Goal: Answer question/provide support: Share knowledge or assist other users

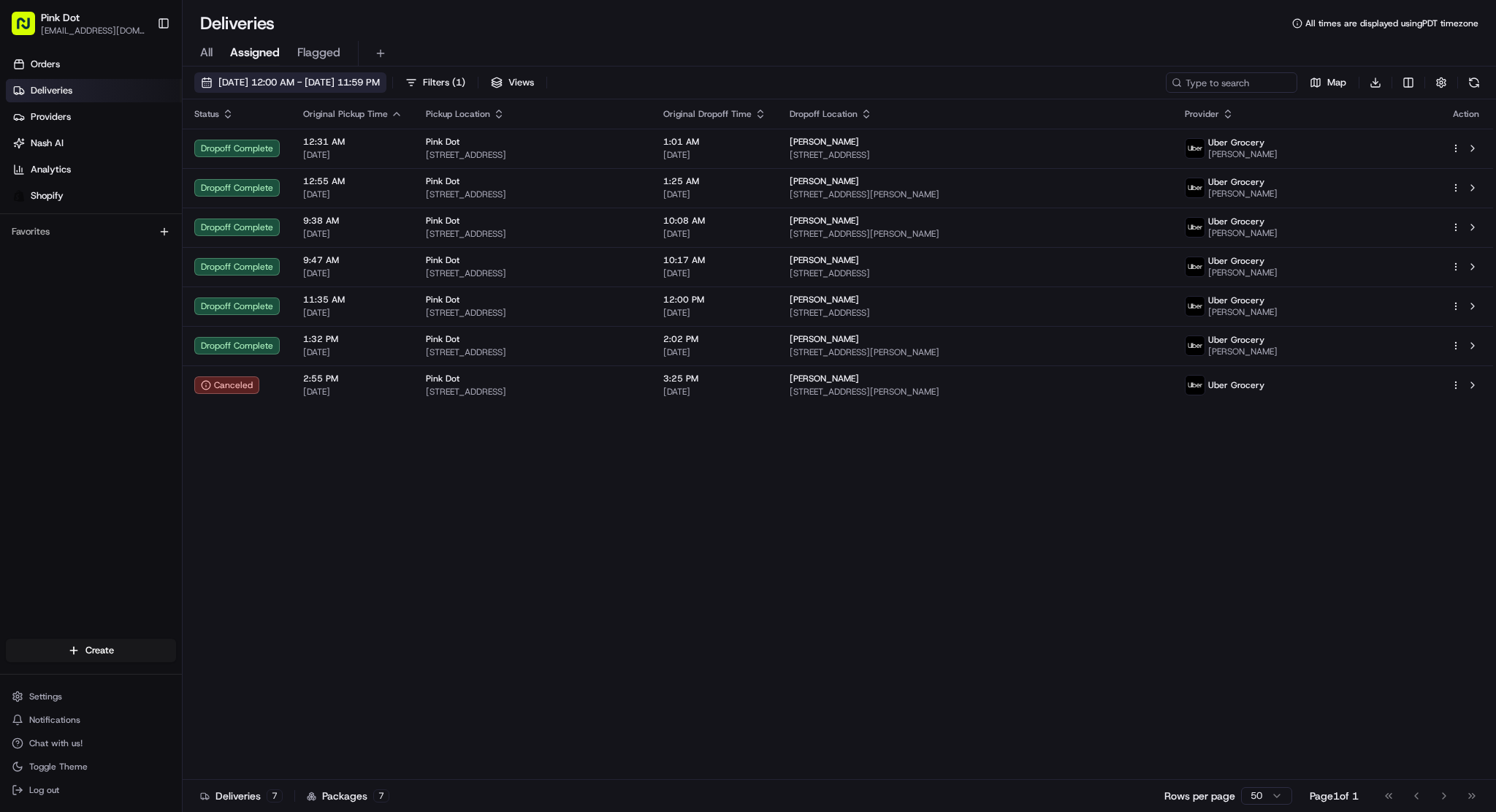
click at [227, 79] on span "[DATE] 12:00 AM - [DATE] 11:59 PM" at bounding box center [299, 82] width 161 height 13
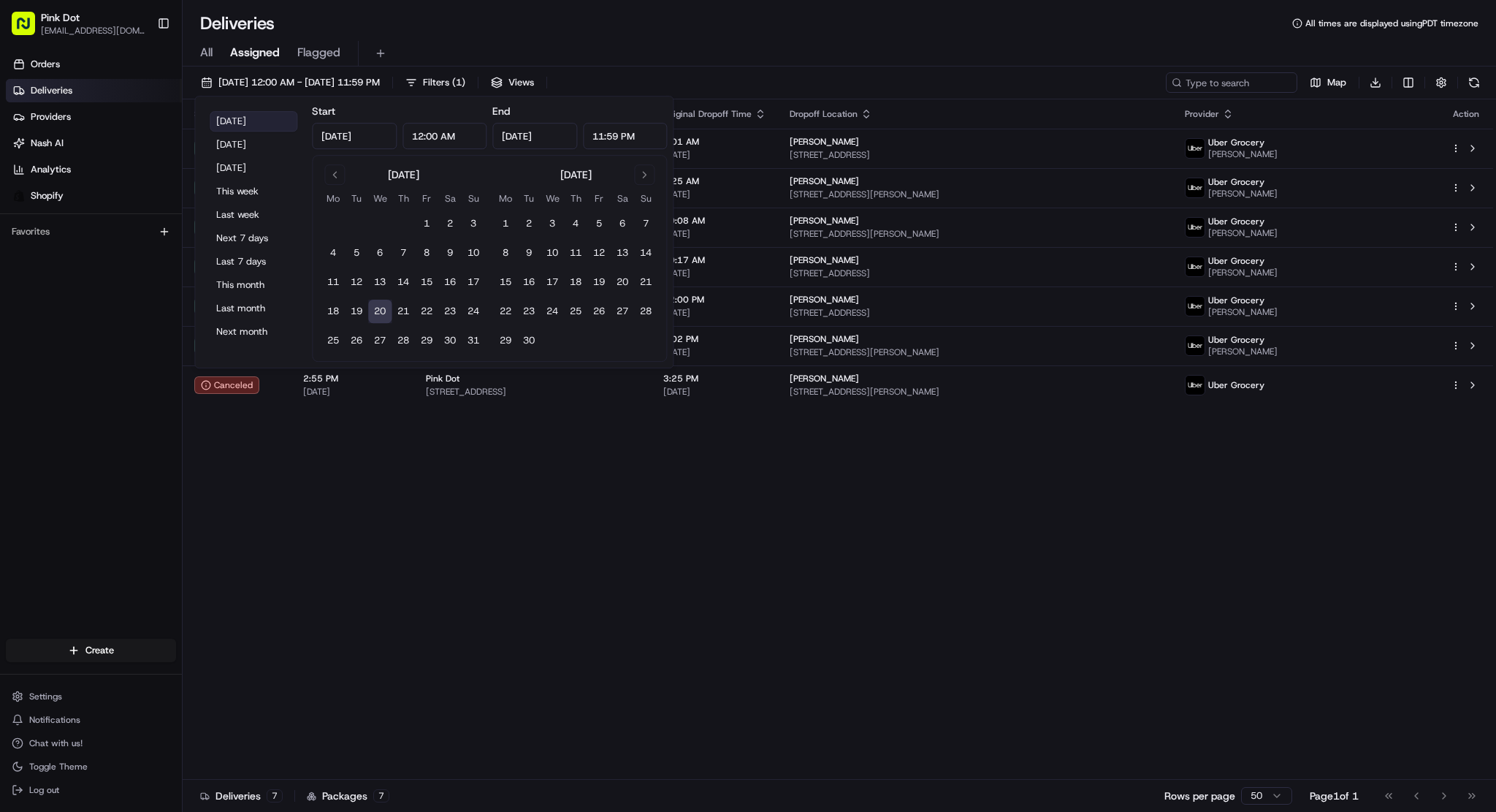
click at [257, 125] on button "Today" at bounding box center [253, 121] width 88 height 21
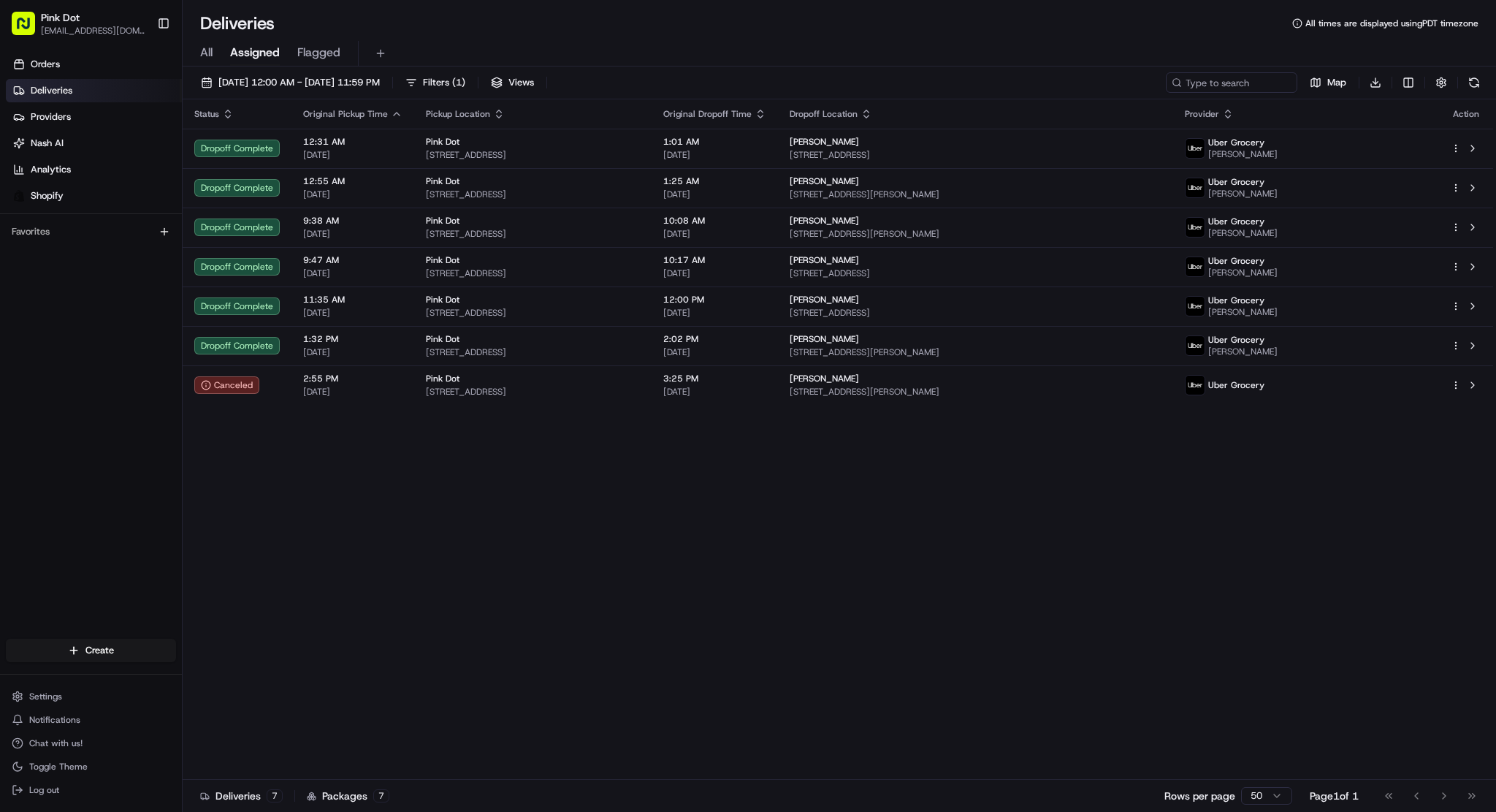
click at [1067, 505] on div "Status Original Pickup Time Pickup Location Original Dropoff Time Dropoff Locat…" at bounding box center [838, 439] width 1310 height 680
click at [1052, 571] on div "Status Original Pickup Time Pickup Location Original Dropoff Time Dropoff Locat…" at bounding box center [838, 439] width 1310 height 680
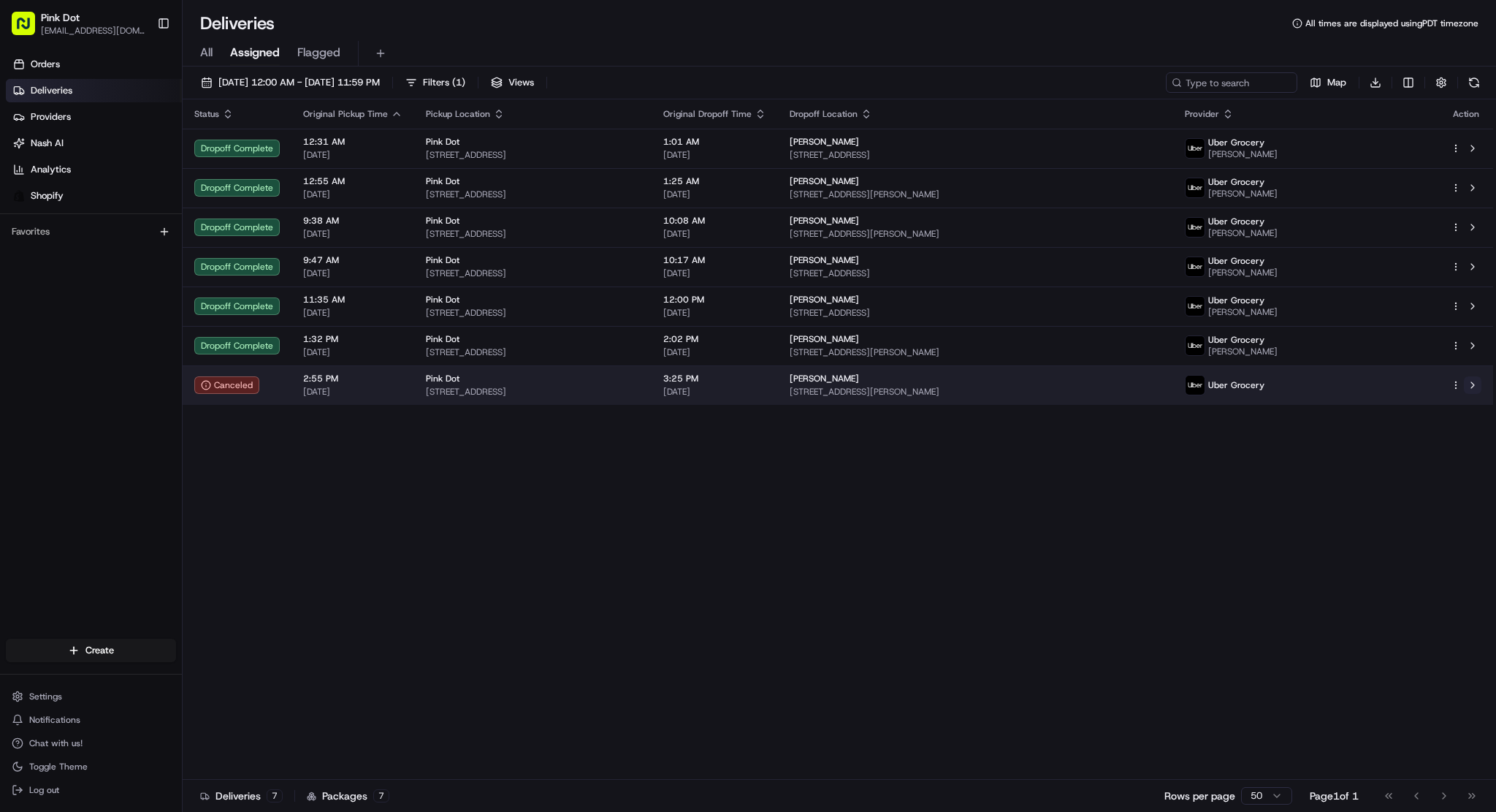
click at [1475, 386] on button at bounding box center [1473, 385] width 18 height 18
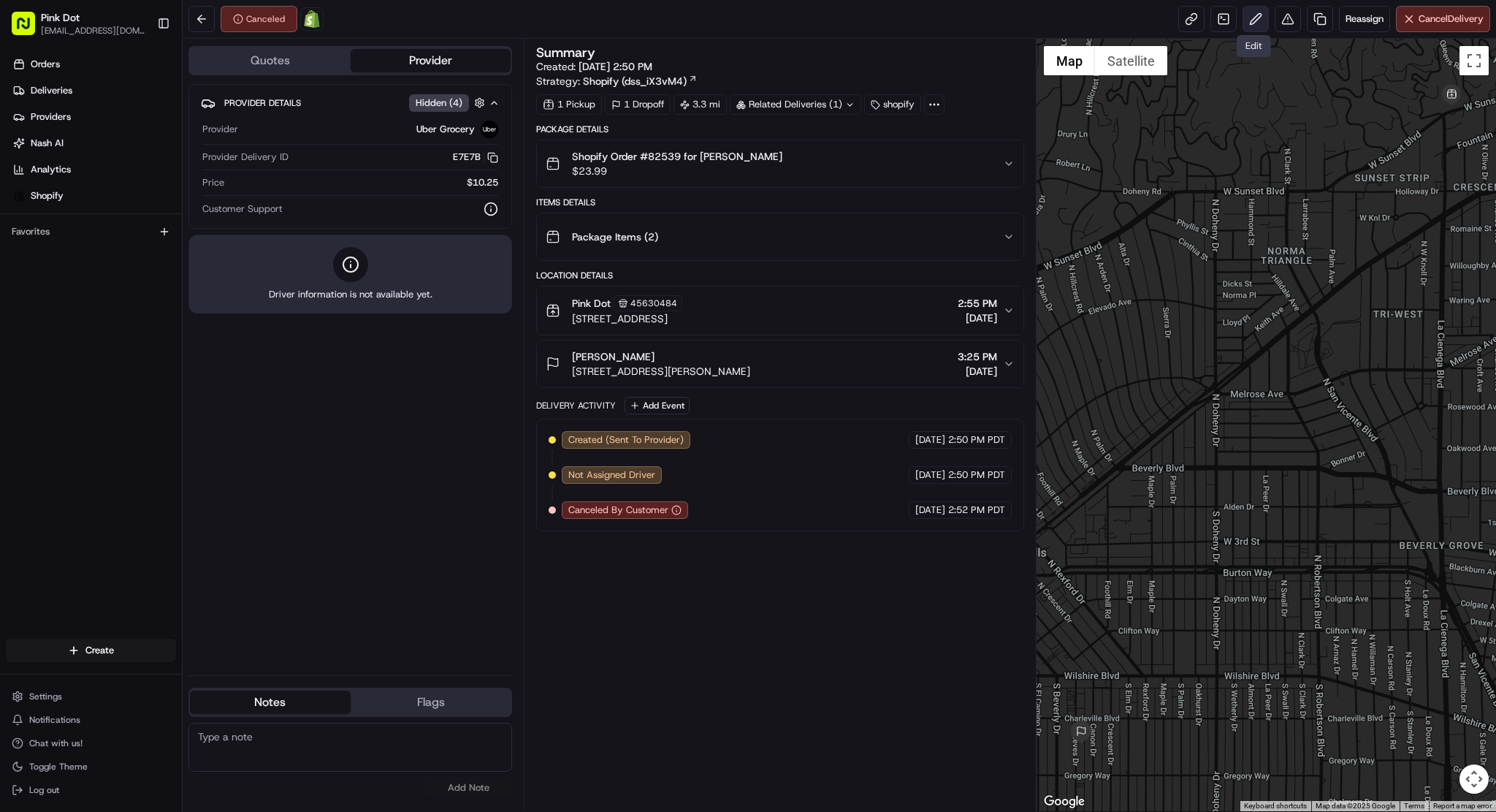
click at [1258, 18] on button at bounding box center [1256, 19] width 27 height 27
click at [209, 24] on button at bounding box center [202, 19] width 27 height 27
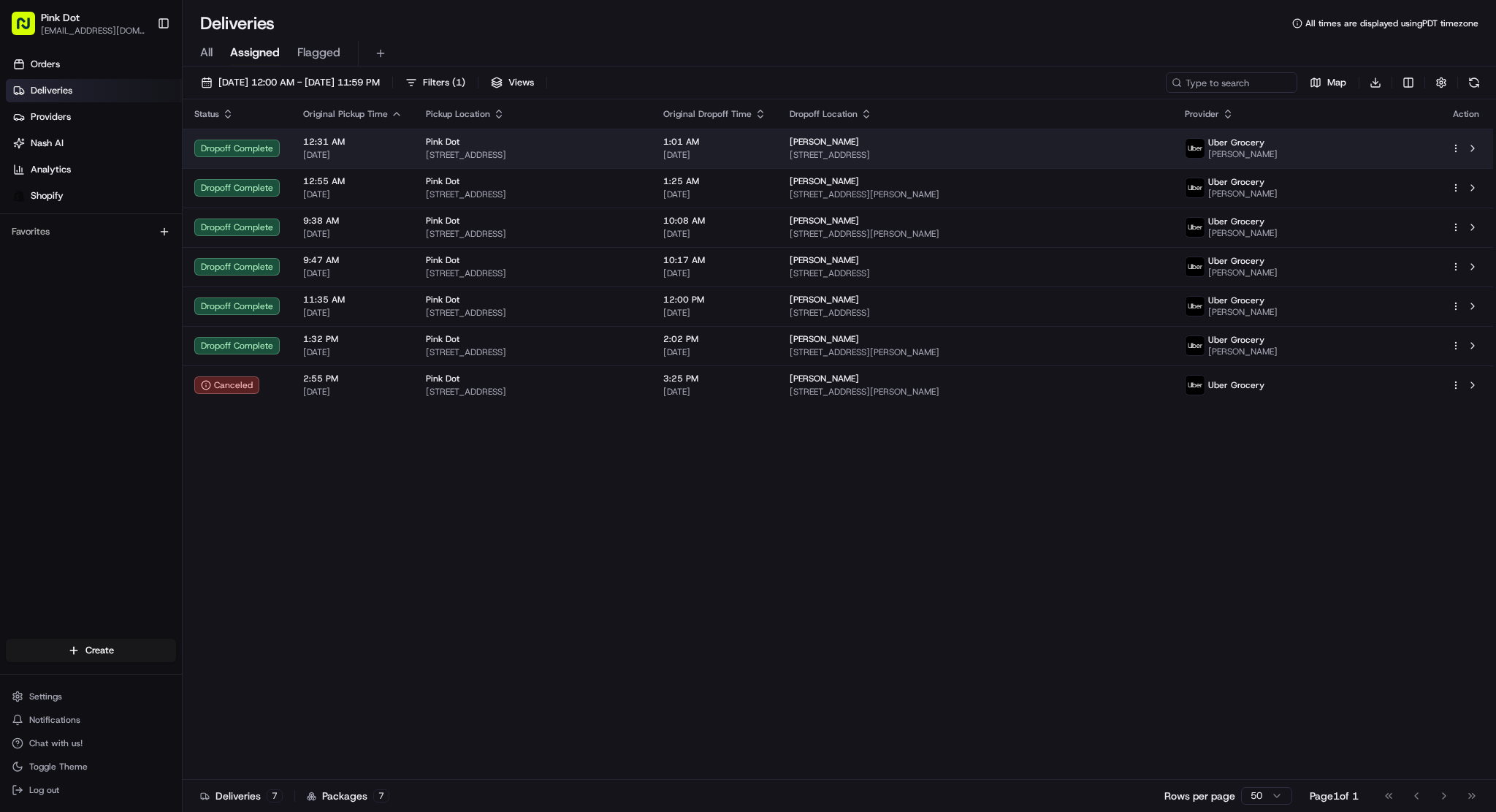
click at [1459, 150] on html "Pink Dot davidk@pinkdot.com Toggle Sidebar Orders Deliveries Providers Nash AI …" at bounding box center [748, 406] width 1496 height 812
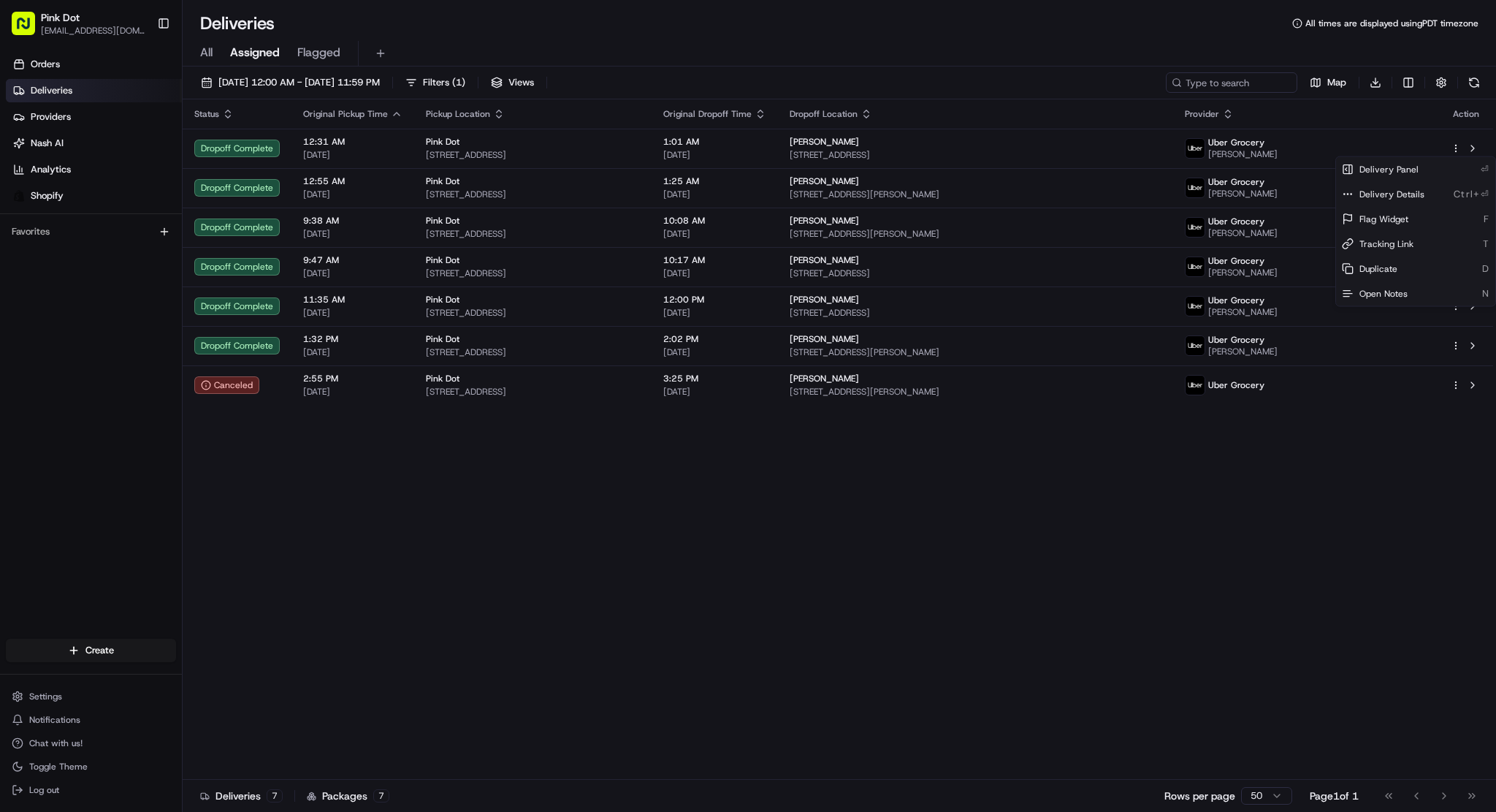
click at [839, 682] on html "Pink Dot davidk@pinkdot.com Toggle Sidebar Orders Deliveries Providers Nash AI …" at bounding box center [748, 406] width 1496 height 812
click at [472, 75] on button "Filters ( 1 )" at bounding box center [435, 82] width 73 height 21
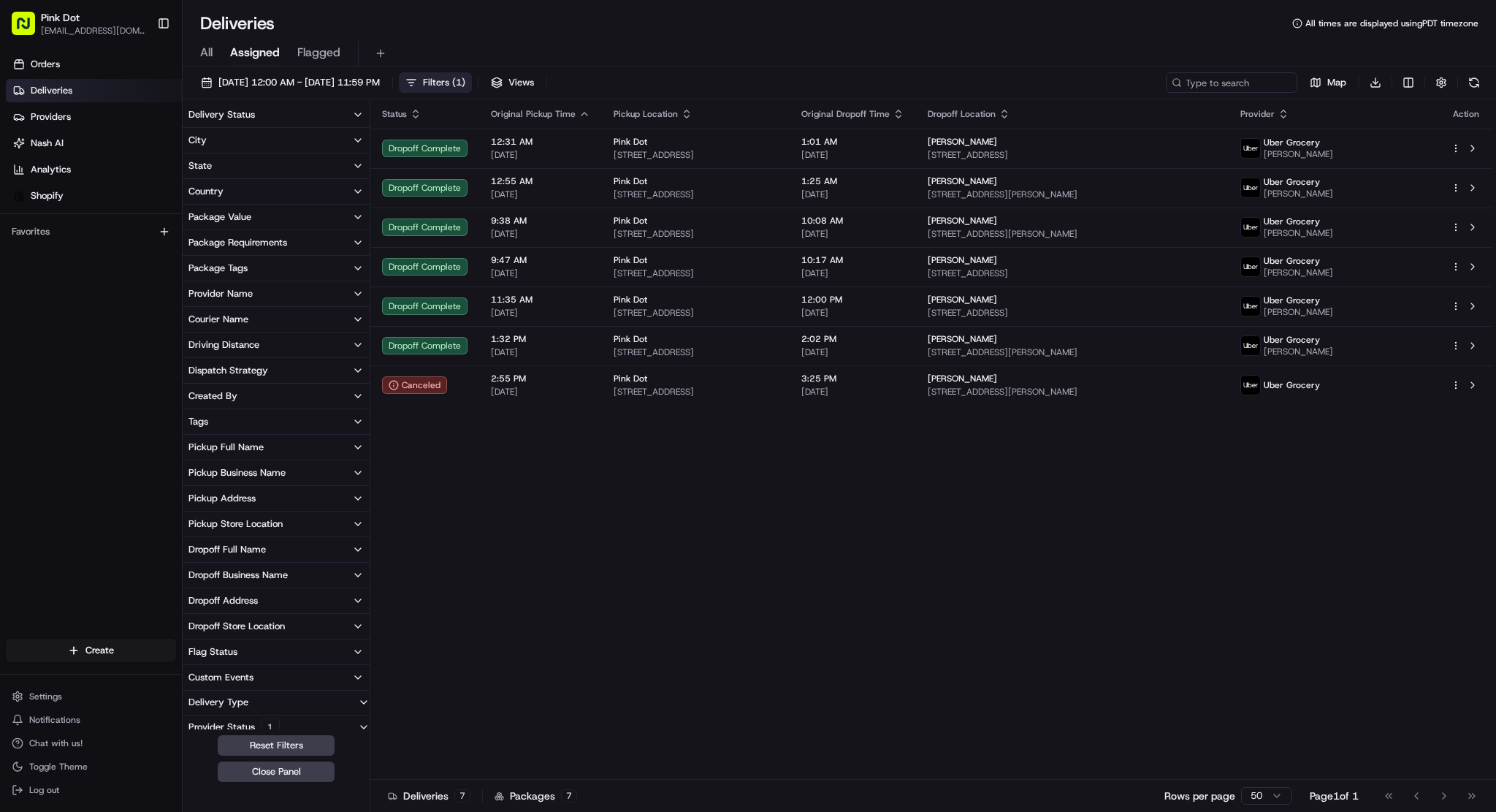
scroll to position [10, 0]
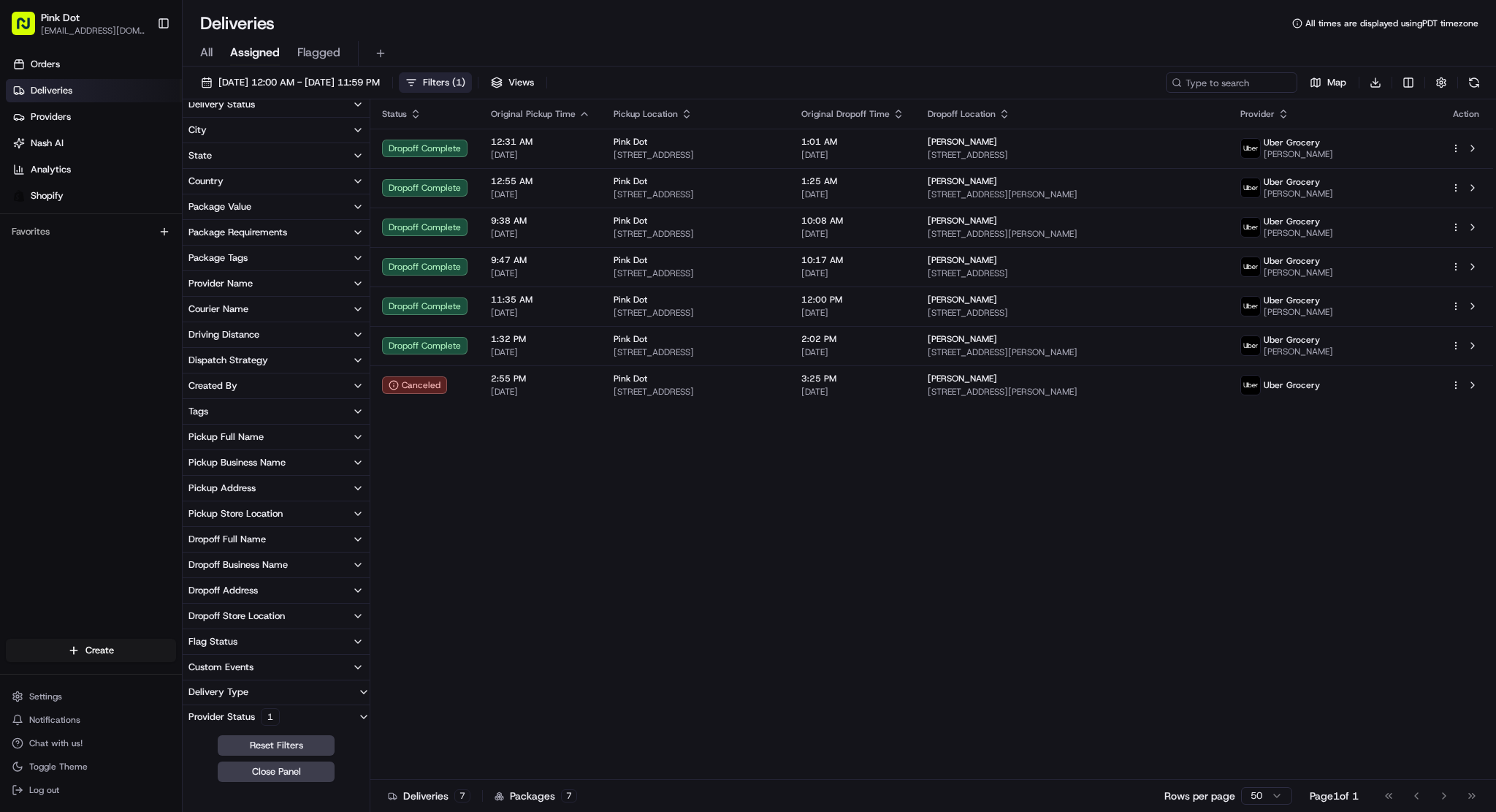
click at [362, 717] on icon "button" at bounding box center [364, 717] width 12 height 12
click at [313, 742] on button "Reset Filters" at bounding box center [276, 745] width 117 height 21
click at [827, 639] on div "Status Original Pickup Time Pickup Location Original Dropoff Time Dropoff Locat…" at bounding box center [931, 439] width 1123 height 680
click at [359, 713] on icon "button" at bounding box center [364, 717] width 12 height 12
click at [367, 716] on icon "button" at bounding box center [364, 717] width 12 height 12
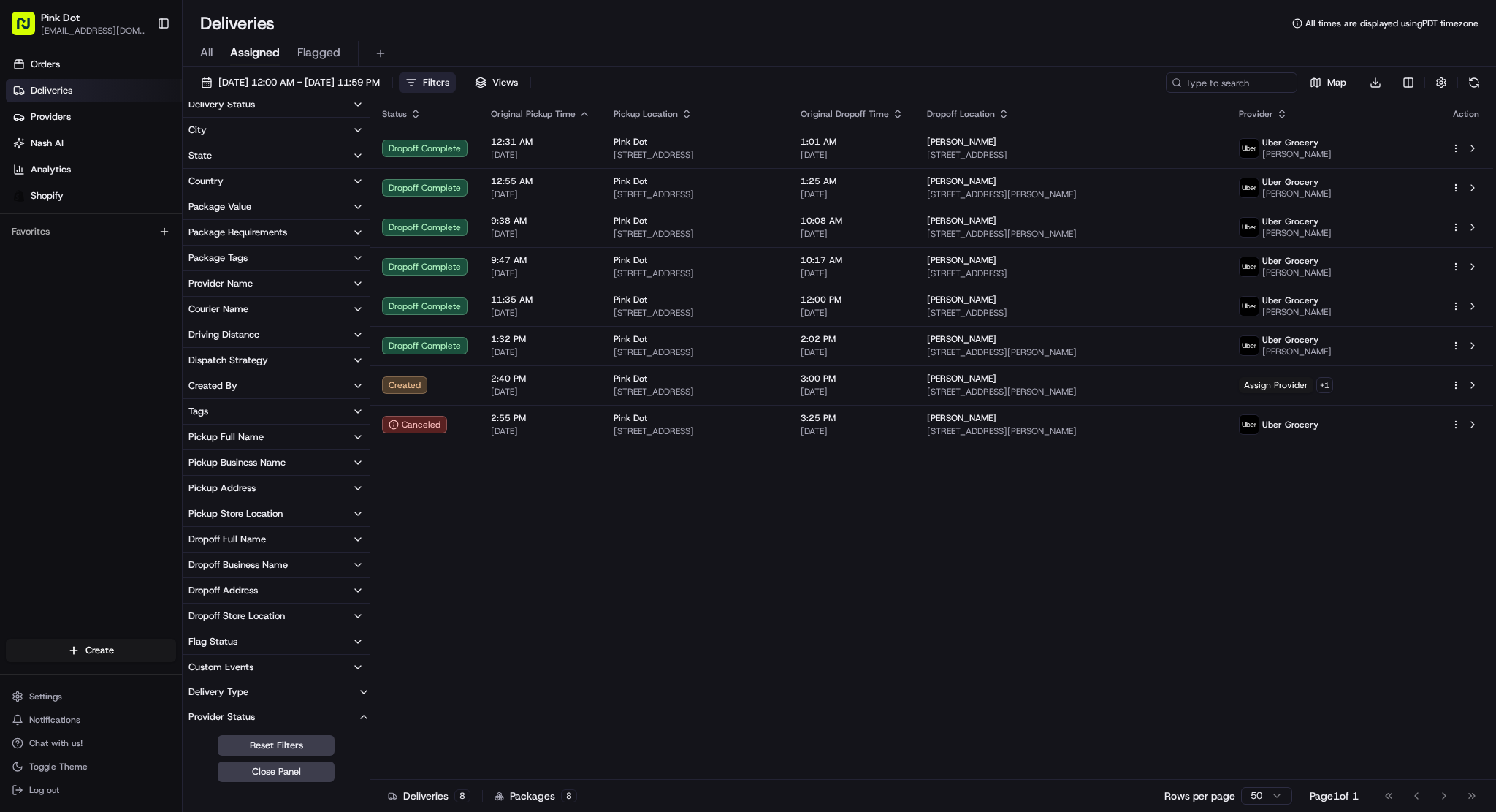
click at [367, 716] on icon "button" at bounding box center [364, 717] width 12 height 12
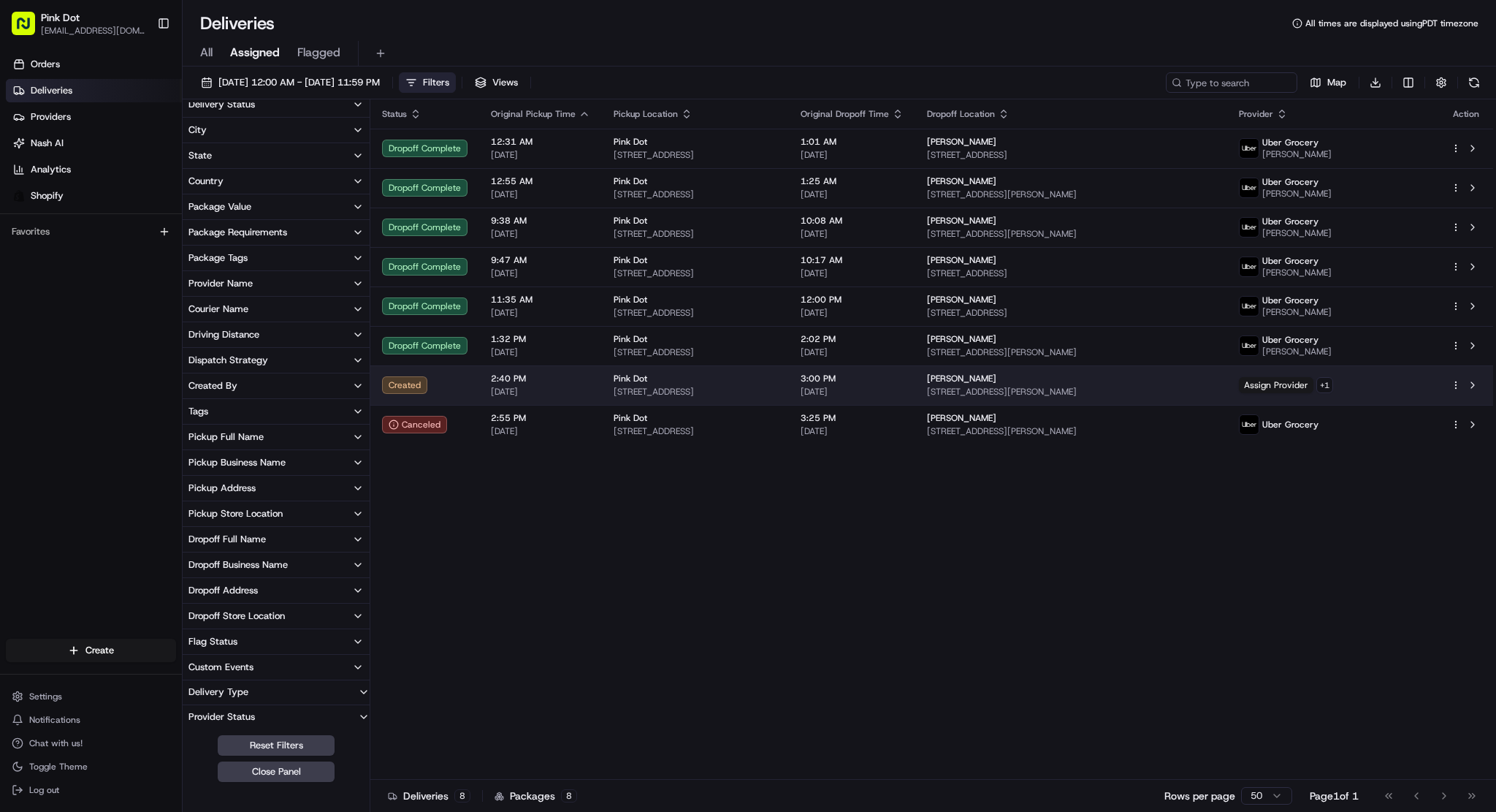
click at [1305, 375] on td "Assign Provider + 1" at bounding box center [1333, 385] width 212 height 40
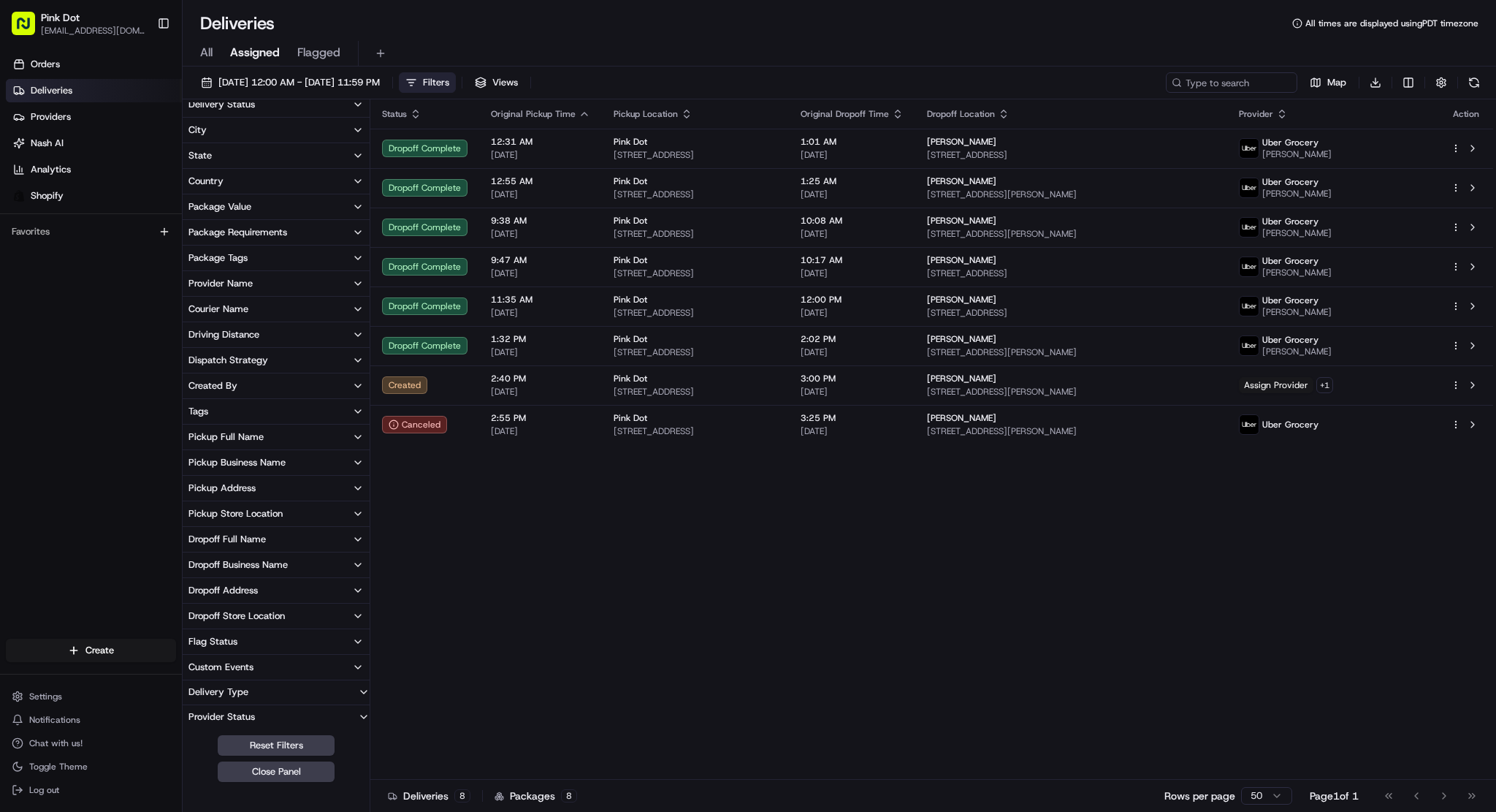
click at [957, 651] on div "Status Original Pickup Time Pickup Location Original Dropoff Time Dropoff Locat…" at bounding box center [931, 439] width 1123 height 680
click at [775, 544] on div "Status Original Pickup Time Pickup Location Original Dropoff Time Dropoff Locat…" at bounding box center [931, 439] width 1123 height 680
click at [1121, 479] on div "Status Original Pickup Time Pickup Location Original Dropoff Time Dropoff Locat…" at bounding box center [931, 439] width 1123 height 680
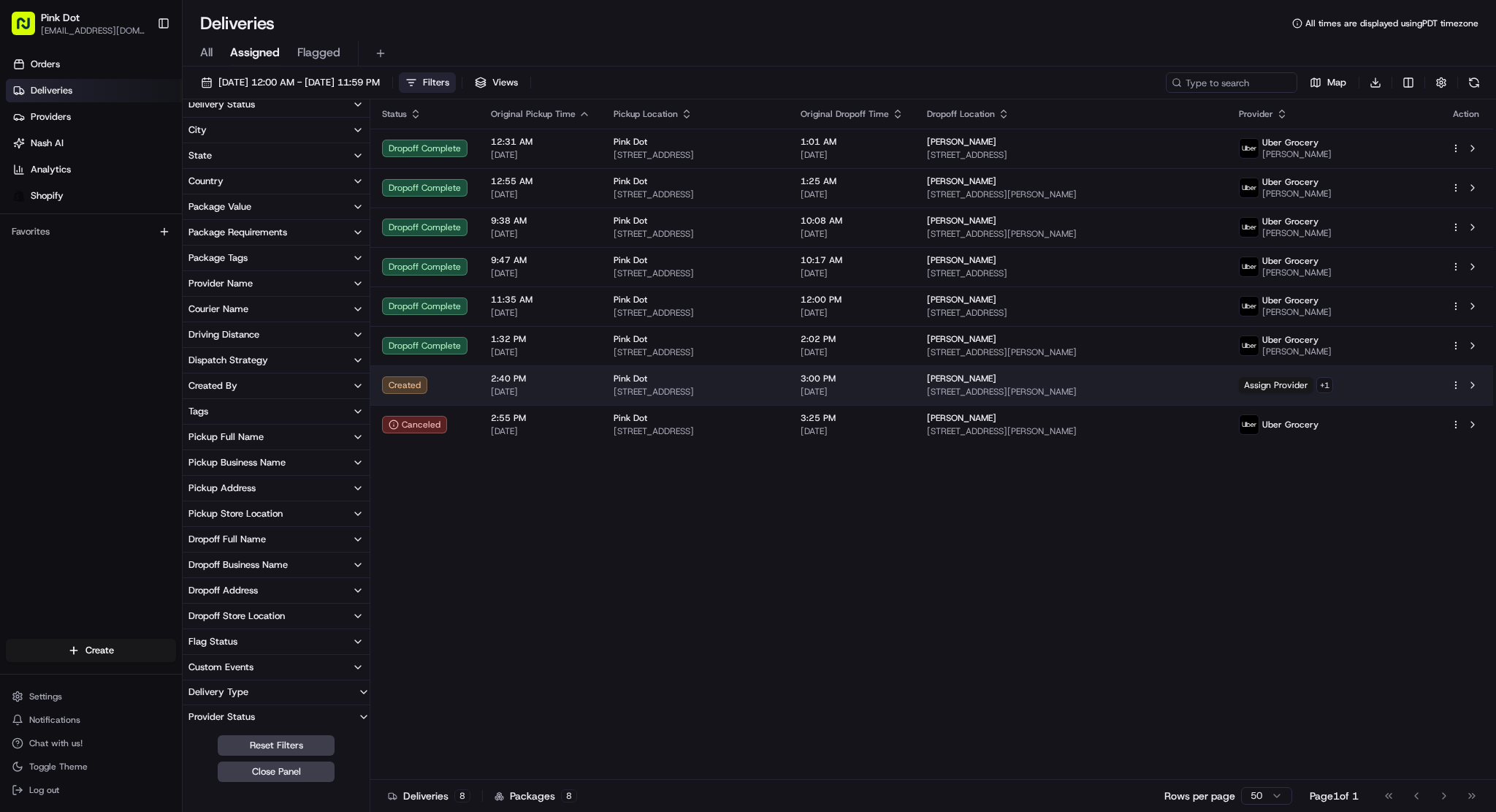
click at [624, 384] on span "Pink Dot" at bounding box center [631, 378] width 34 height 12
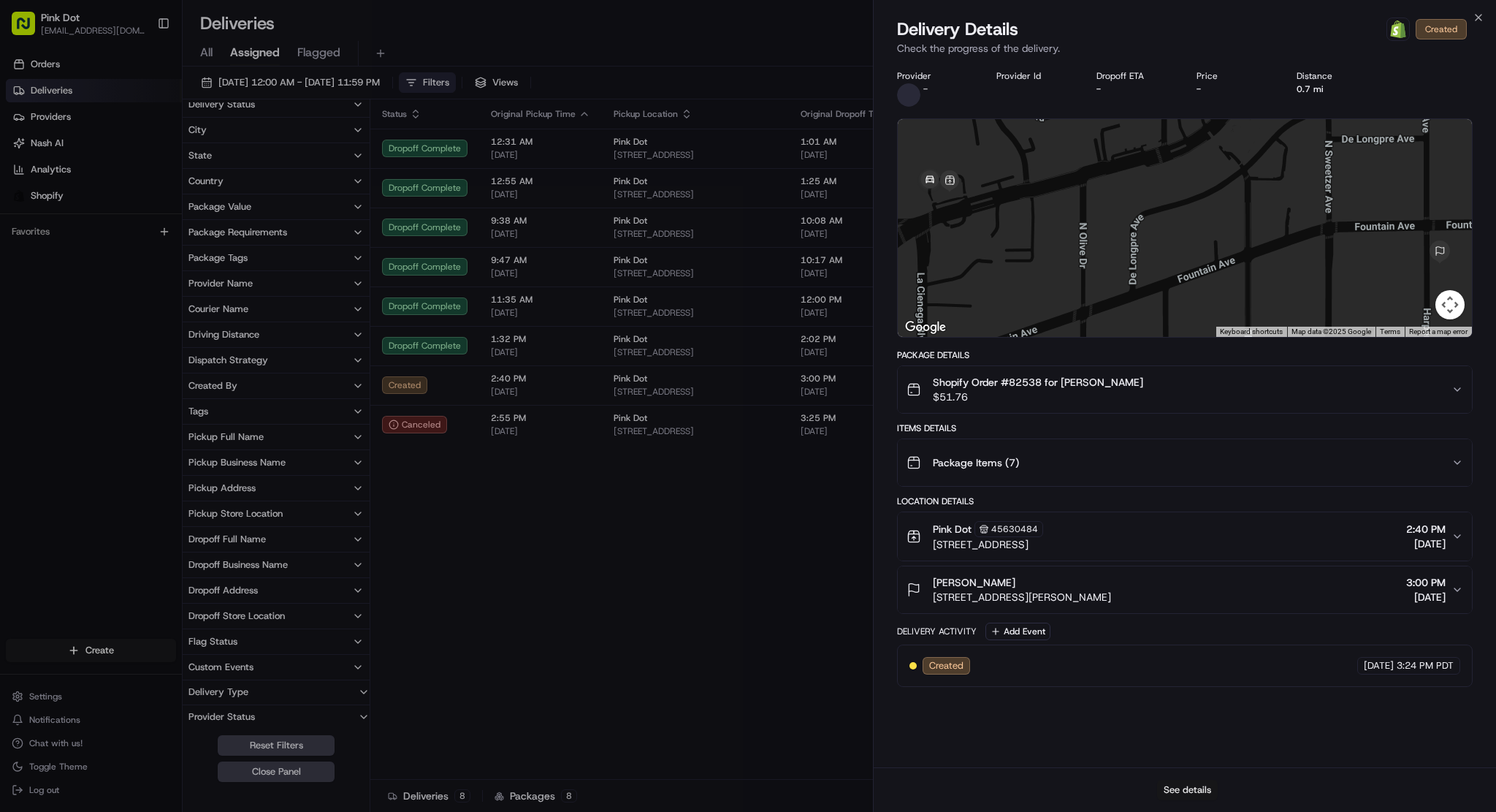
click at [1183, 780] on button "See details" at bounding box center [1188, 790] width 60 height 21
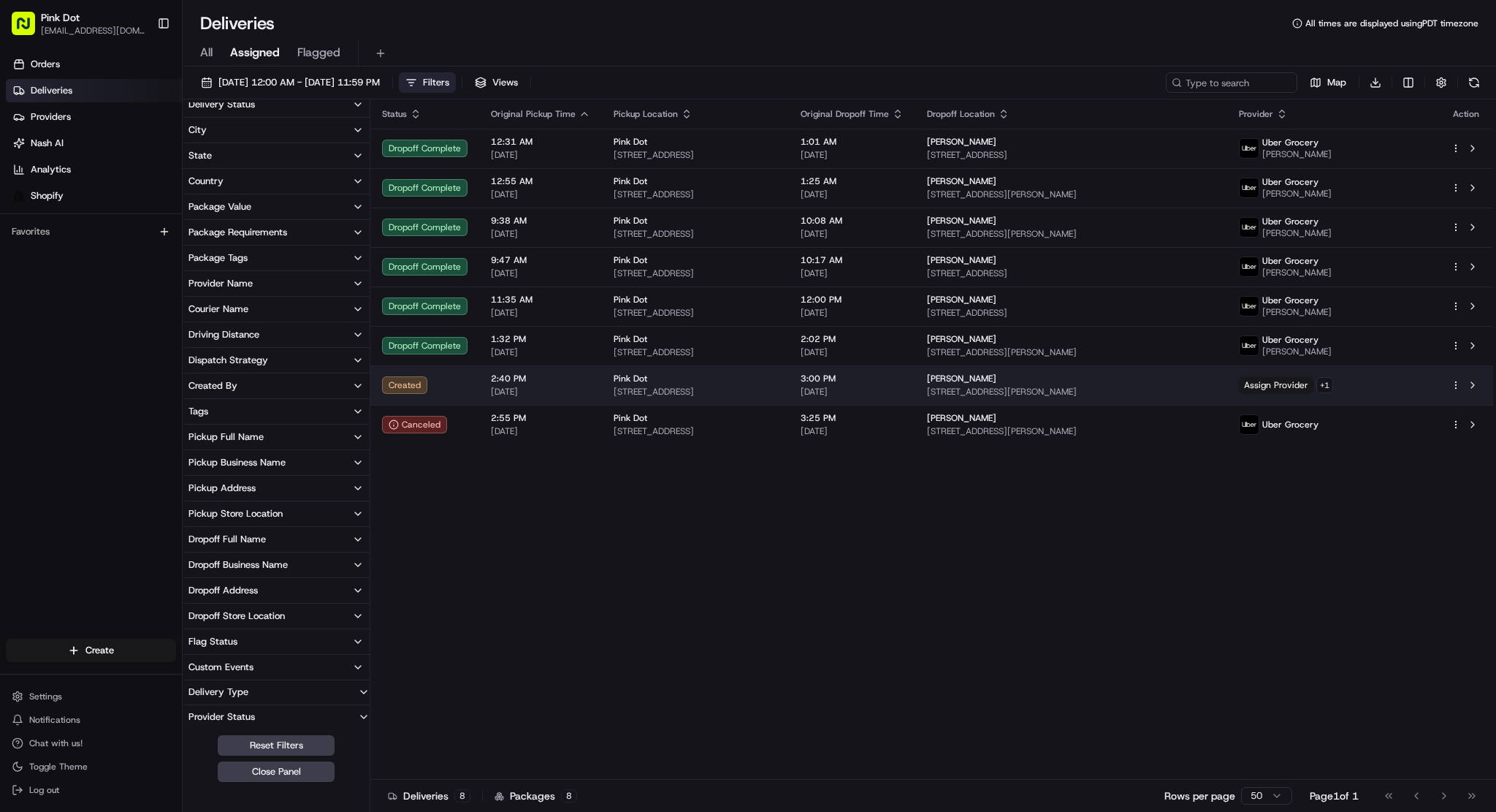
click at [443, 389] on div "Created" at bounding box center [425, 385] width 85 height 18
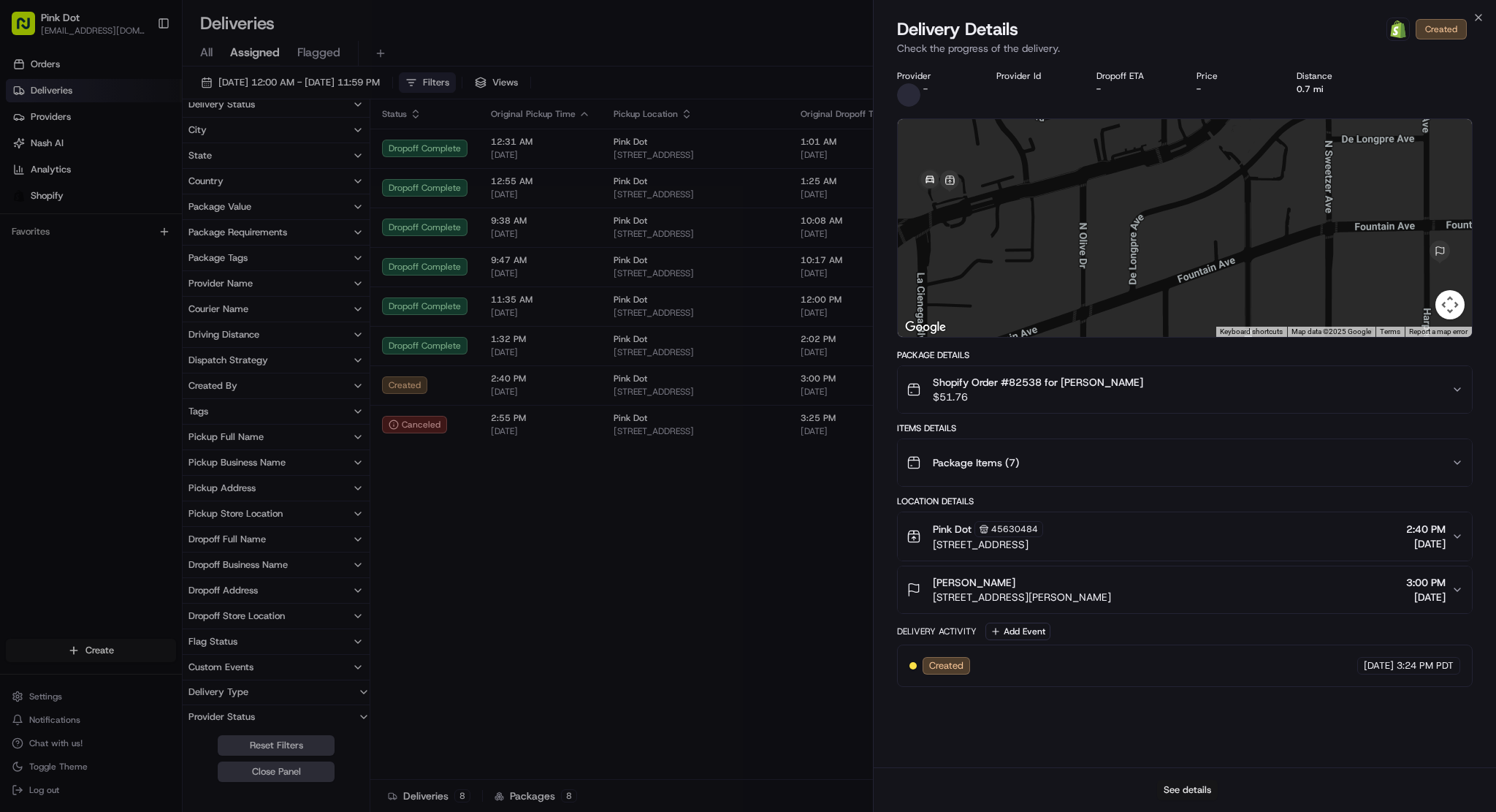
click at [1188, 787] on button "See details" at bounding box center [1188, 790] width 60 height 21
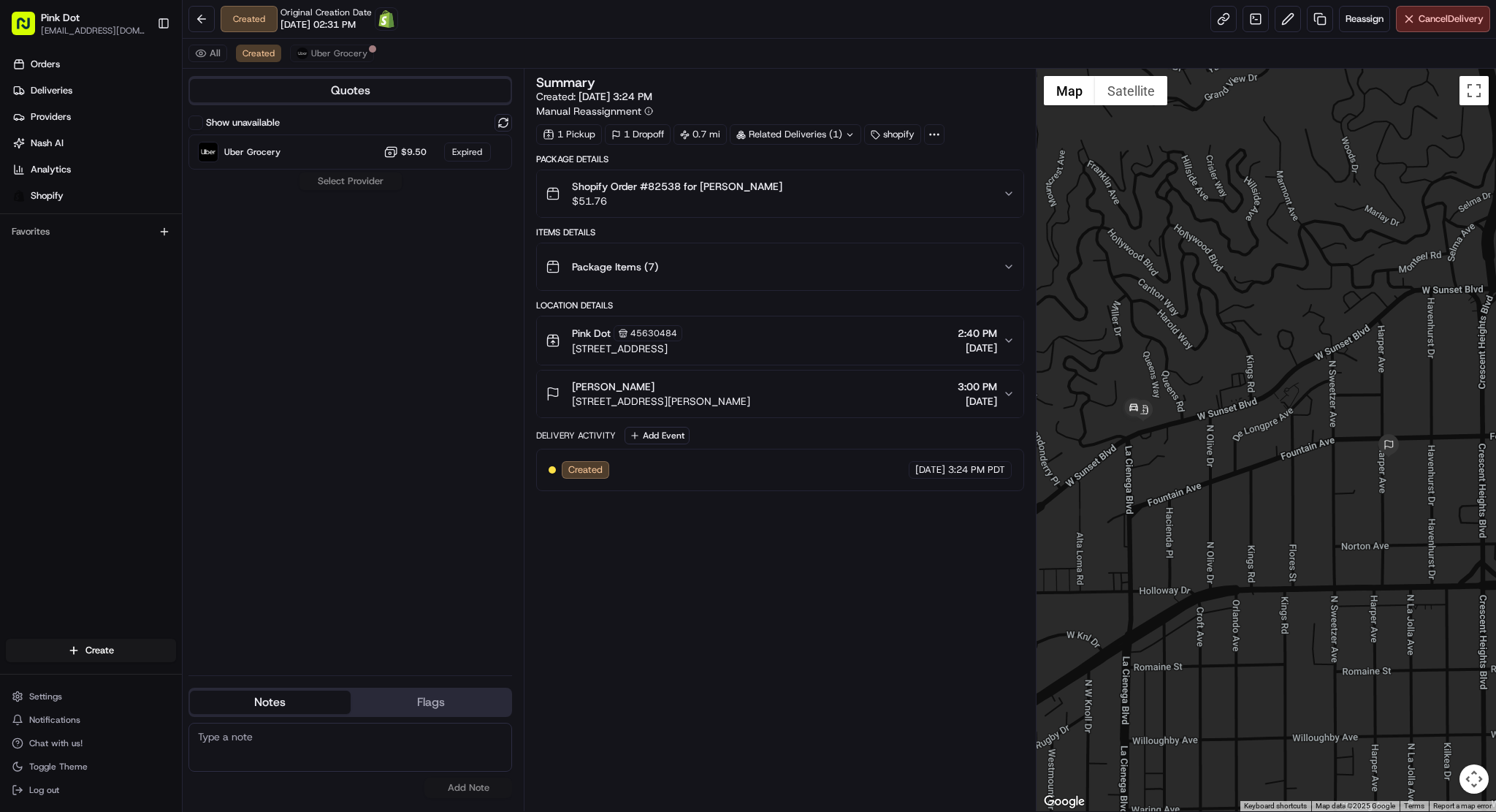
click at [646, 526] on div "Summary Created: 08/20/2025 3:24 PM Manual Reassignment 1 Pickup 1 Dropoff 0.7 …" at bounding box center [780, 439] width 487 height 727
click at [1377, 25] on span "Reassign" at bounding box center [1365, 19] width 38 height 13
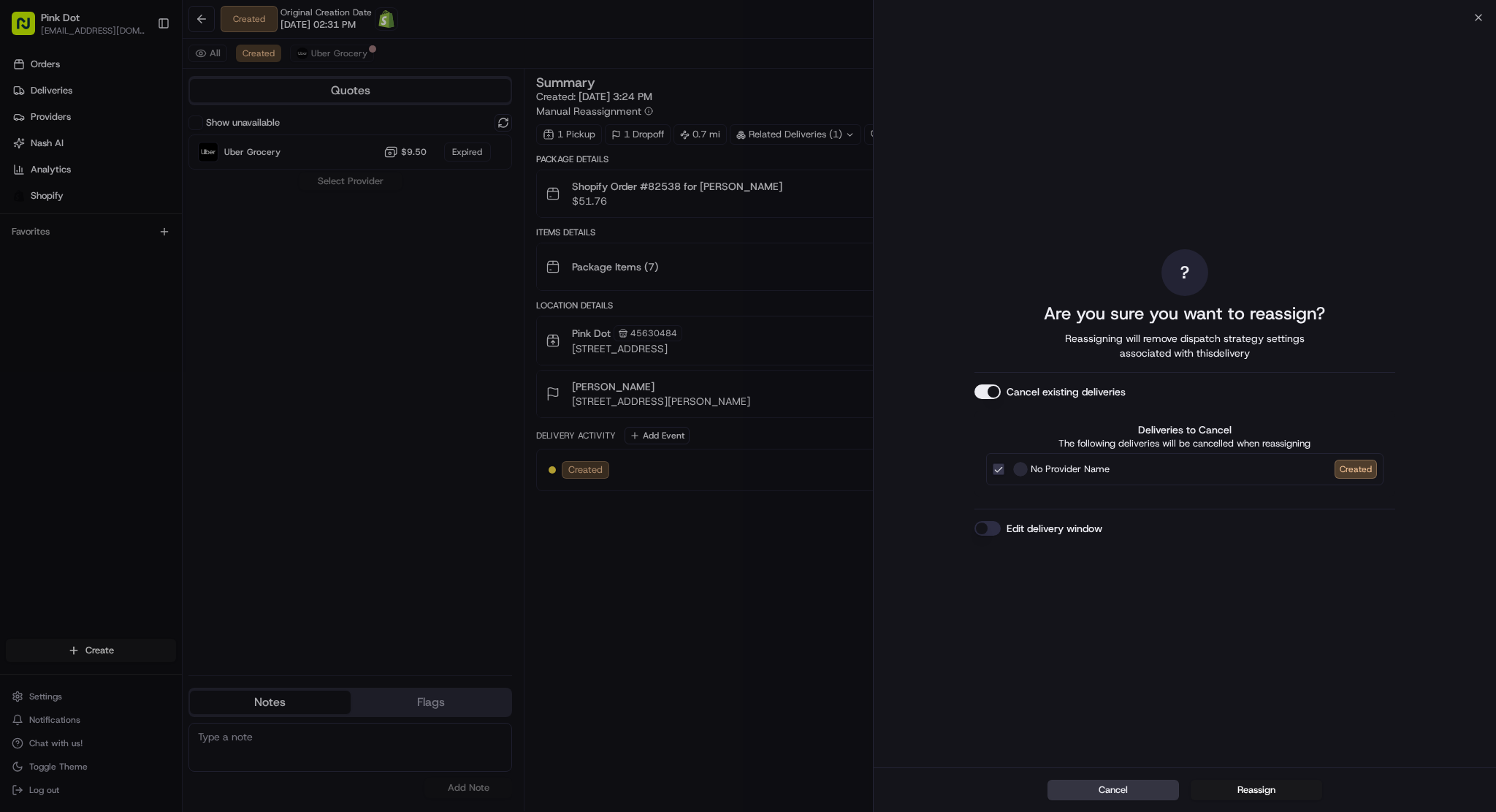
click at [1154, 794] on button "Cancel" at bounding box center [1113, 790] width 132 height 21
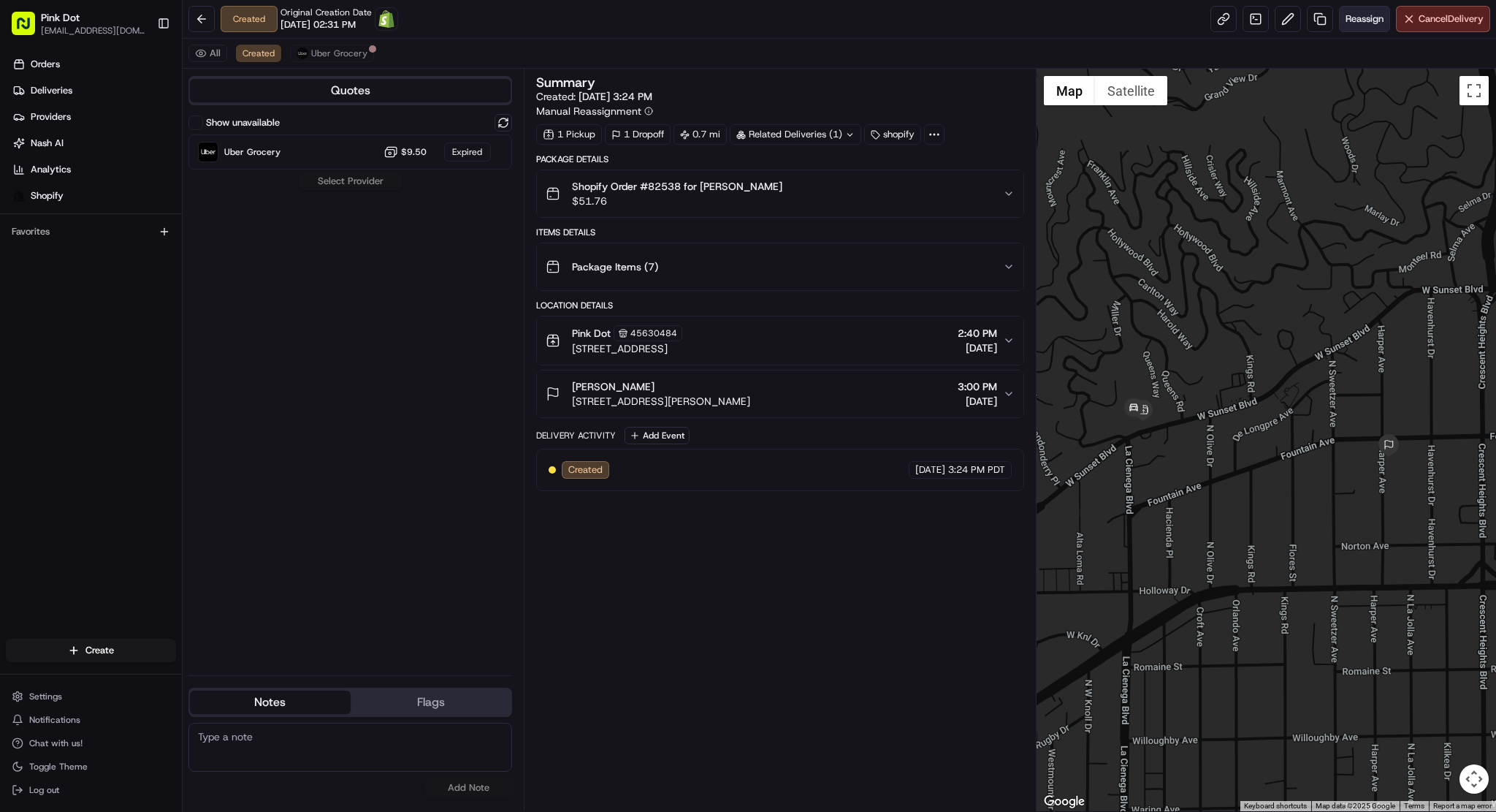
click at [1369, 15] on span "Reassign" at bounding box center [1365, 19] width 38 height 13
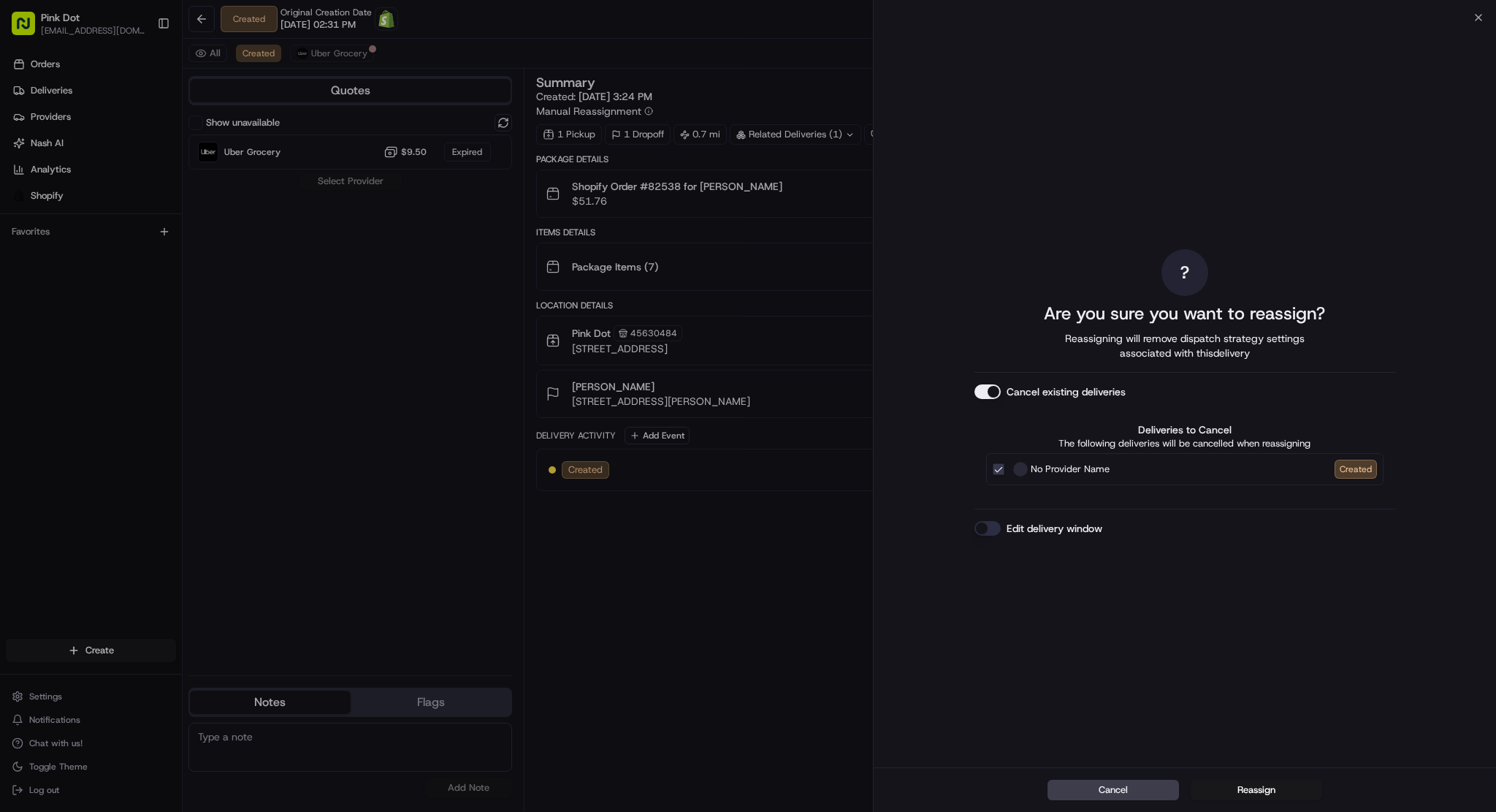
click at [1090, 462] on span "No Provider Name" at bounding box center [1070, 469] width 79 height 15
click at [1005, 463] on button "No Provider Name Created" at bounding box center [999, 469] width 12 height 12
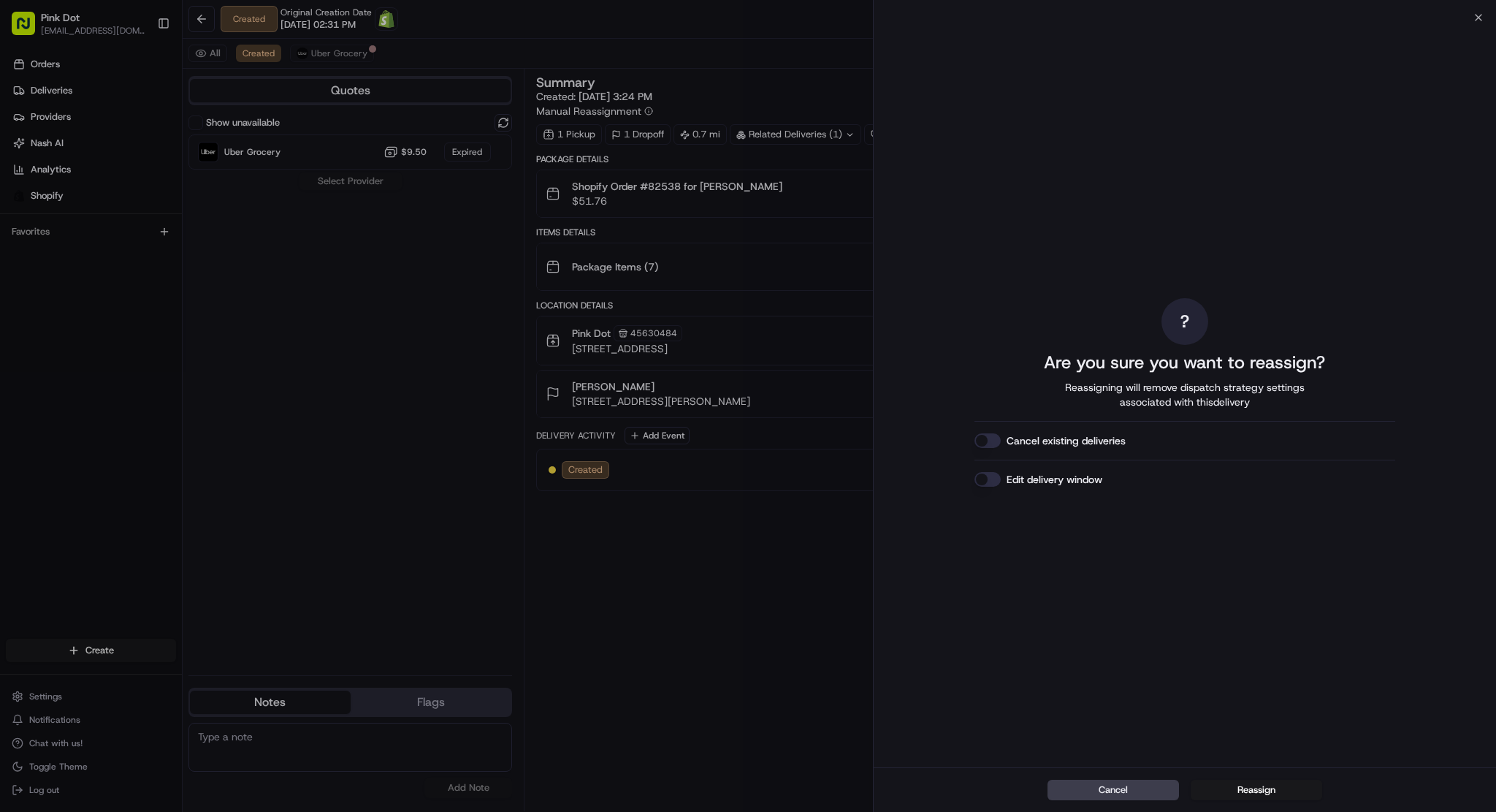
click at [1065, 445] on label "Cancel existing deliveries" at bounding box center [1067, 440] width 119 height 15
click at [1001, 445] on button "Cancel existing deliveries" at bounding box center [988, 440] width 27 height 15
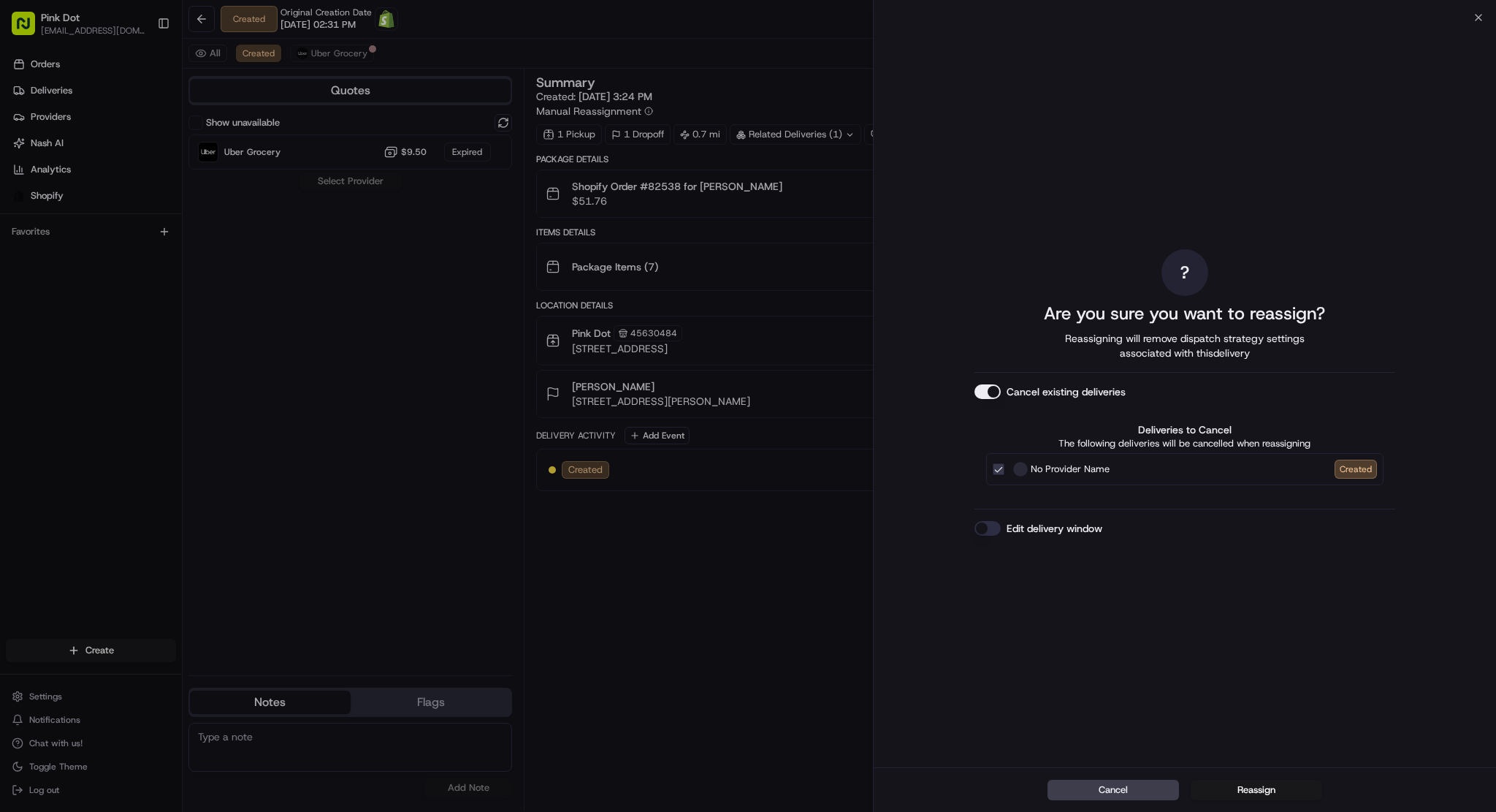
drag, startPoint x: 1112, startPoint y: 784, endPoint x: 1125, endPoint y: 776, distance: 15.3
click at [1113, 783] on button "Cancel" at bounding box center [1113, 790] width 132 height 21
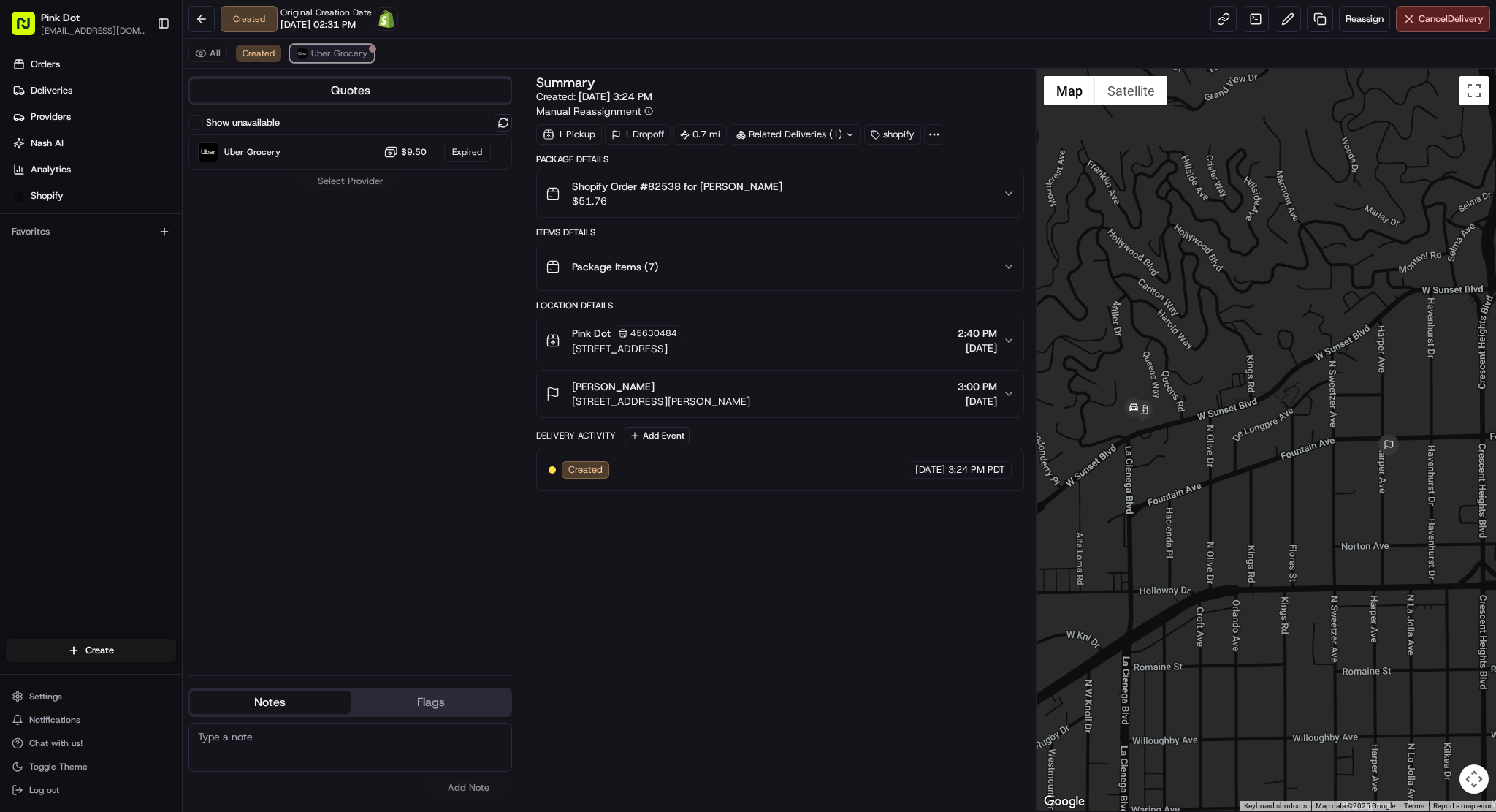
click at [342, 49] on span "Uber Grocery" at bounding box center [339, 54] width 56 height 12
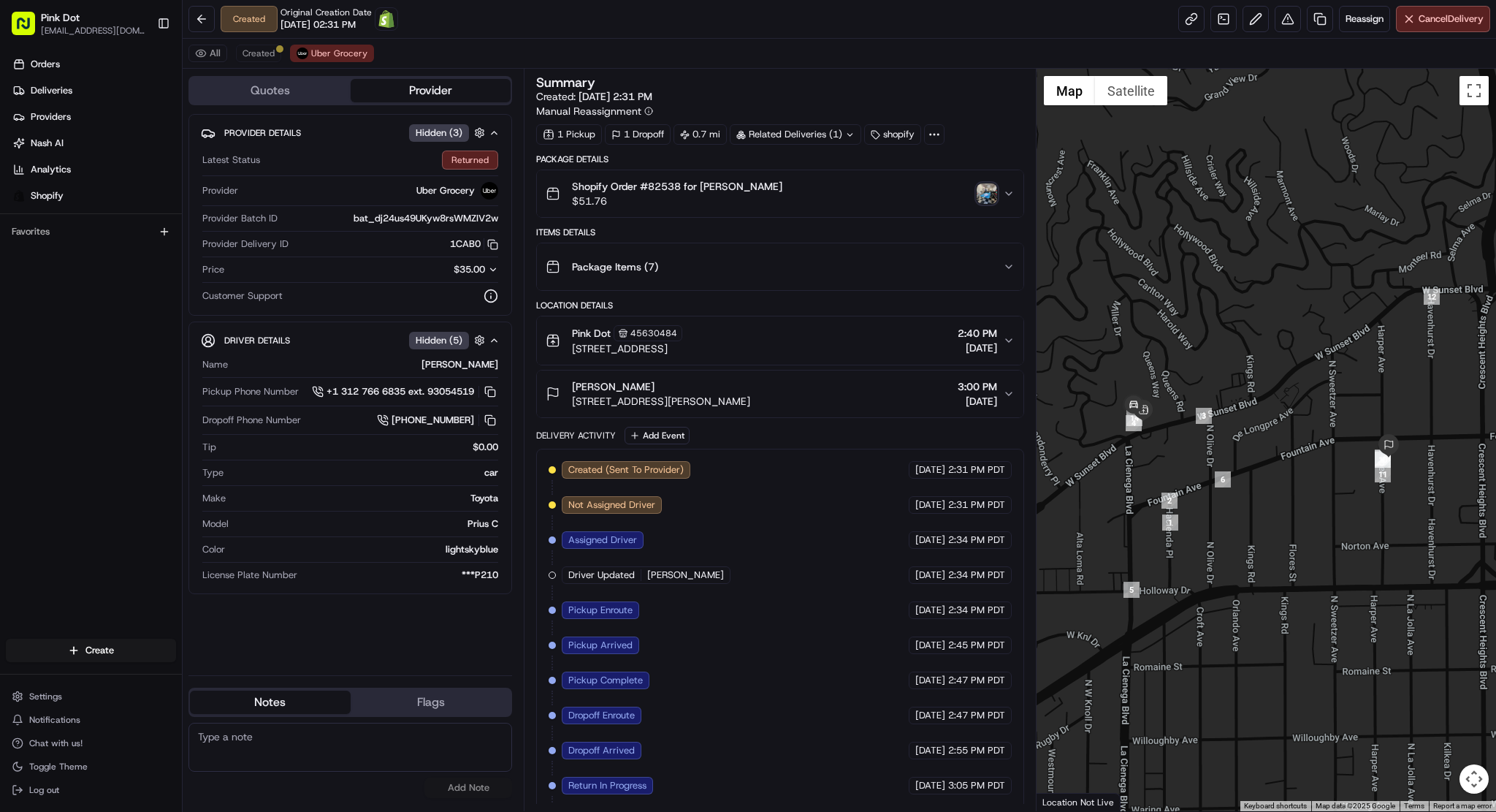
click at [281, 56] on div "All Created Uber Grocery" at bounding box center [839, 54] width 1313 height 30
click at [266, 54] on span "Created" at bounding box center [258, 54] width 32 height 12
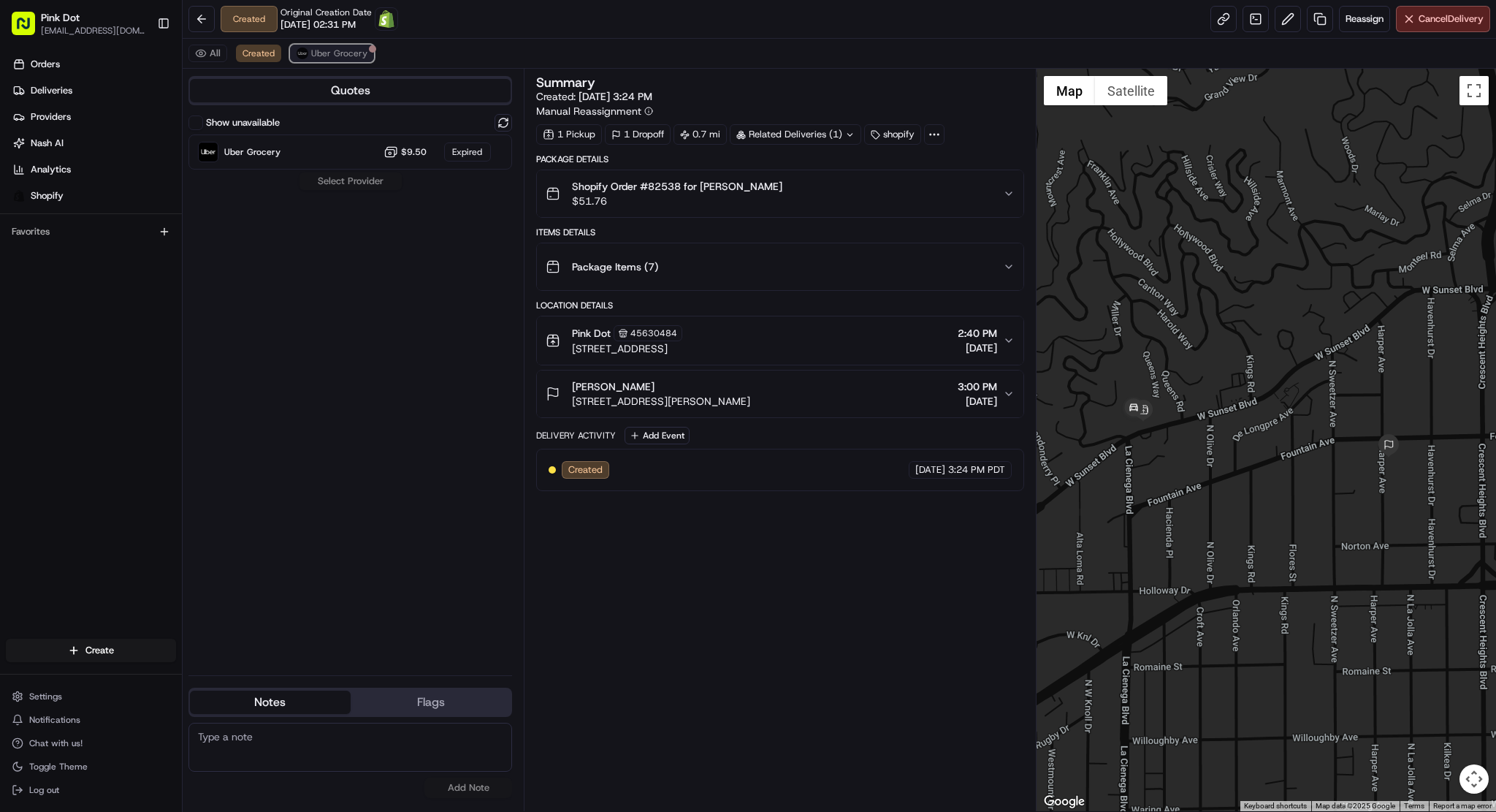
click at [308, 54] on button "Uber Grocery" at bounding box center [332, 54] width 84 height 18
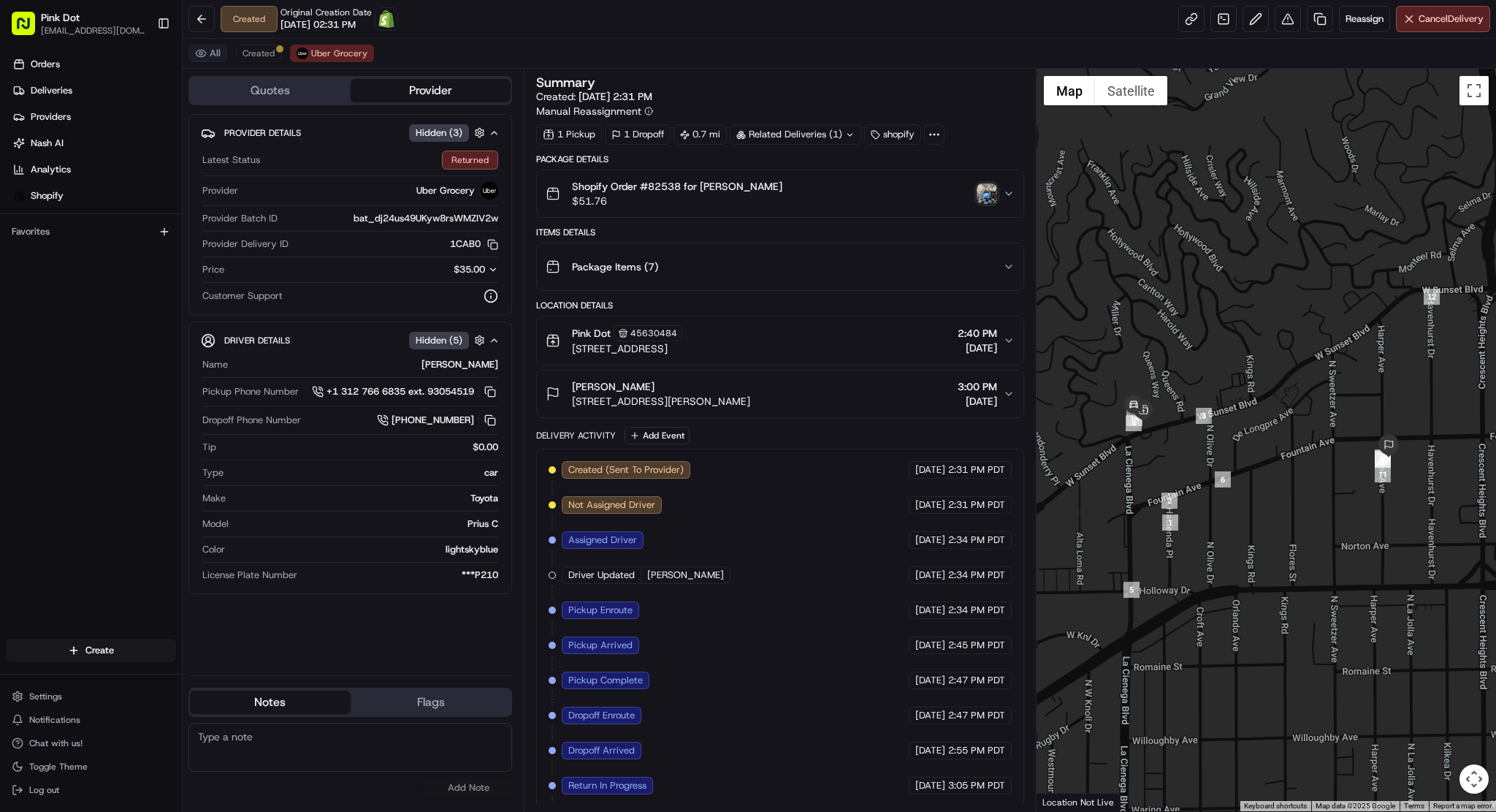
click at [198, 52] on button "All" at bounding box center [208, 54] width 39 height 18
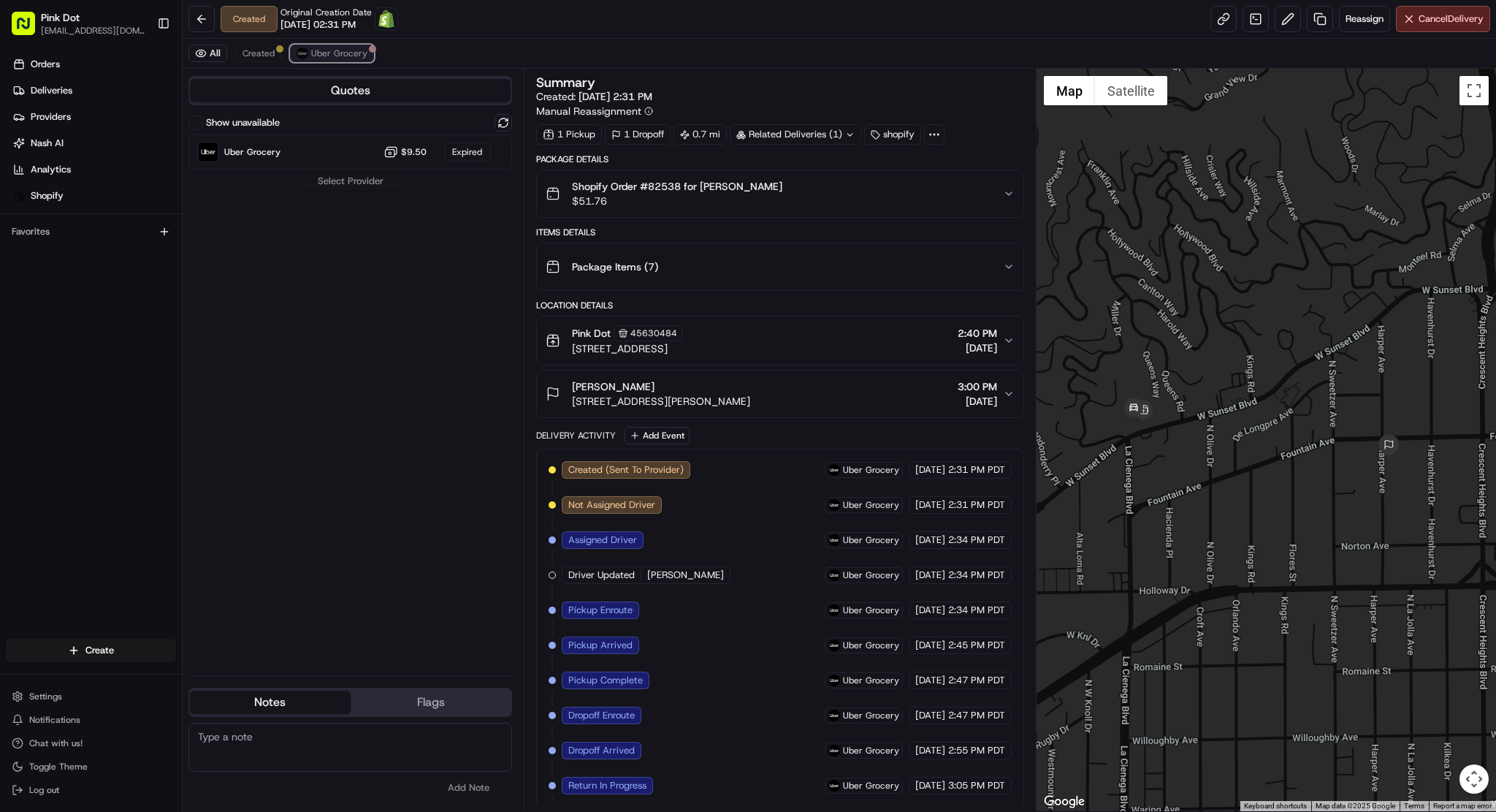
click at [347, 54] on span "Uber Grocery" at bounding box center [339, 54] width 56 height 12
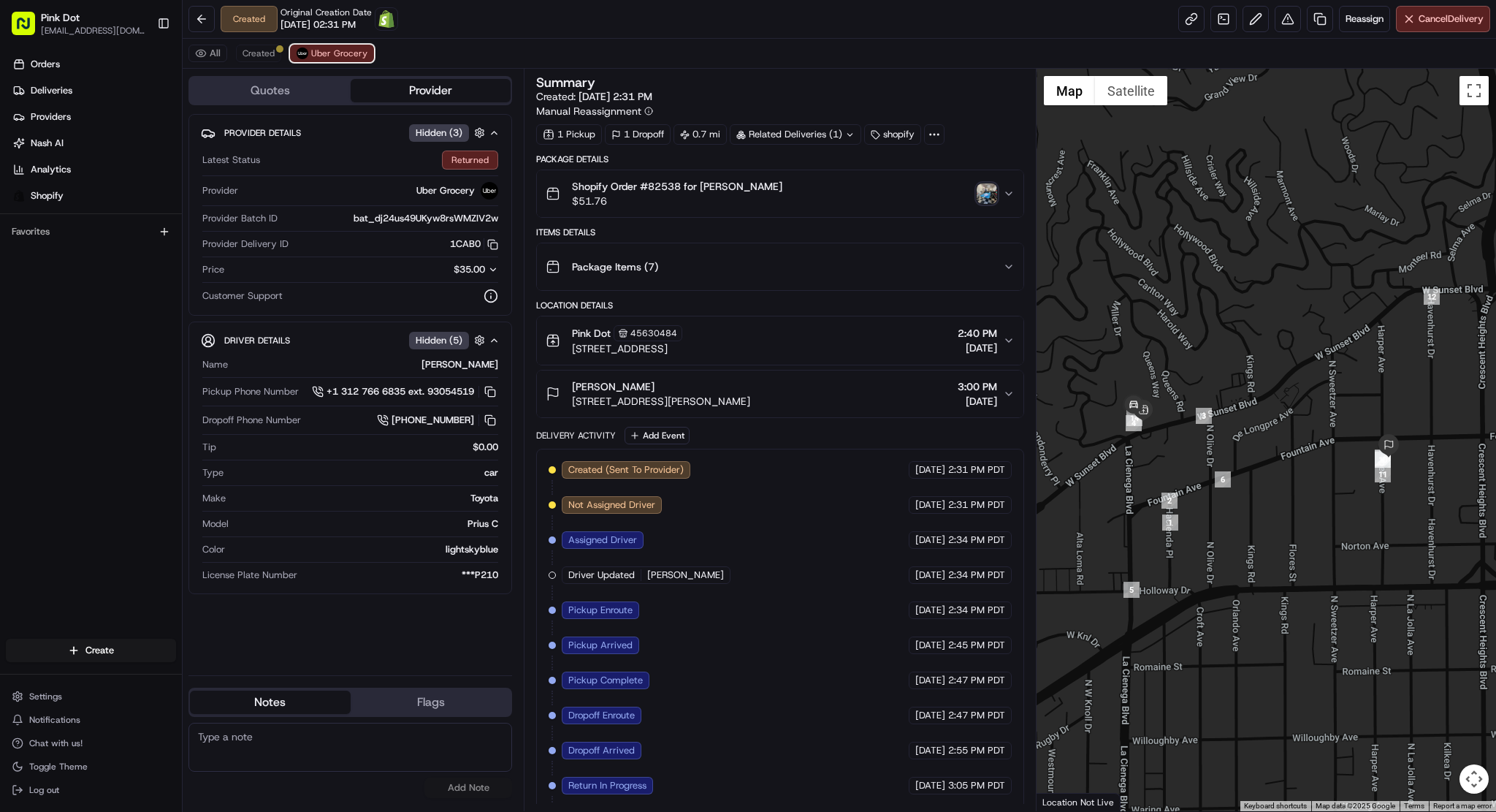
scroll to position [32, 0]
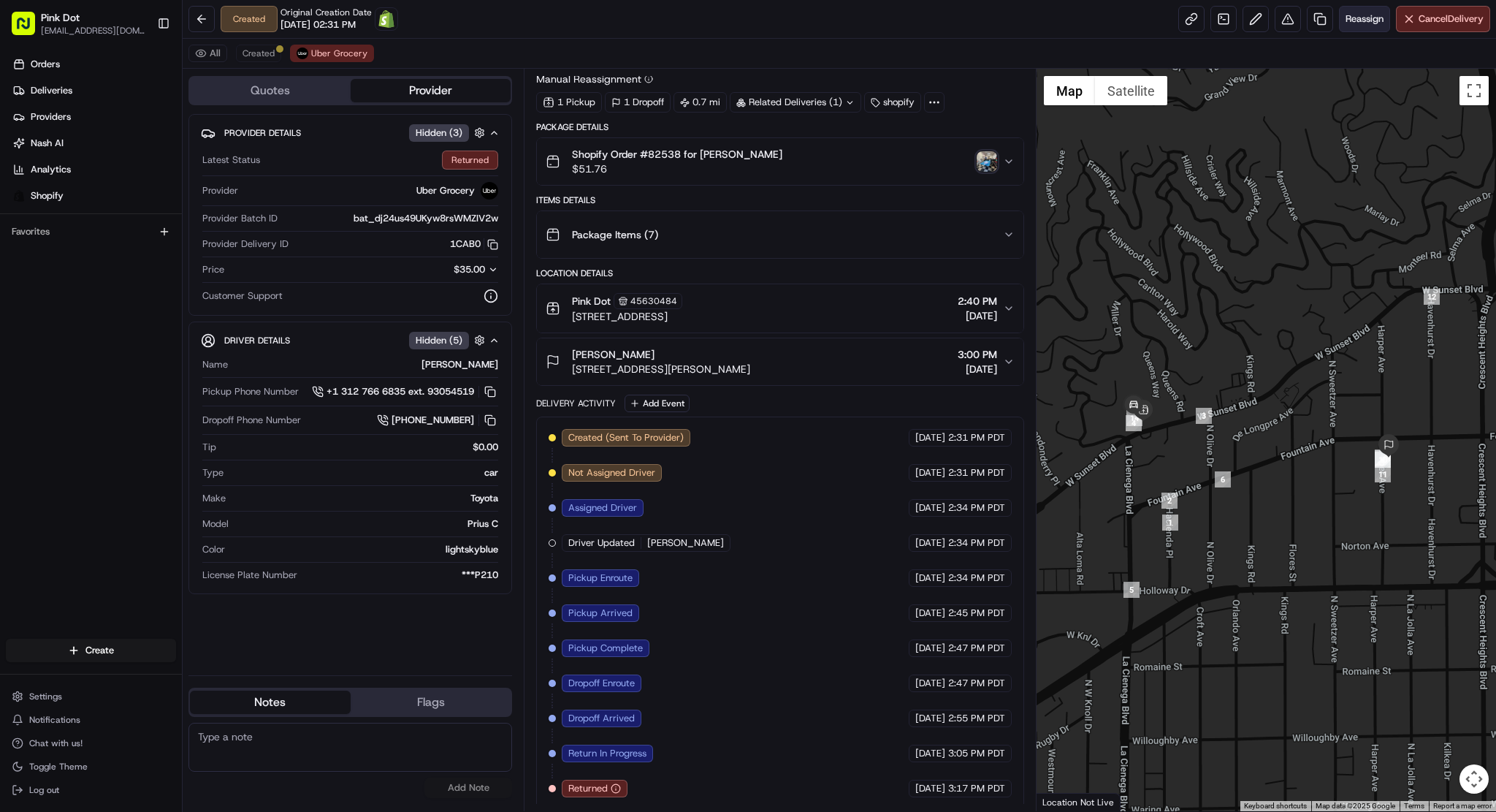
click at [1374, 17] on span "Reassign" at bounding box center [1365, 19] width 38 height 13
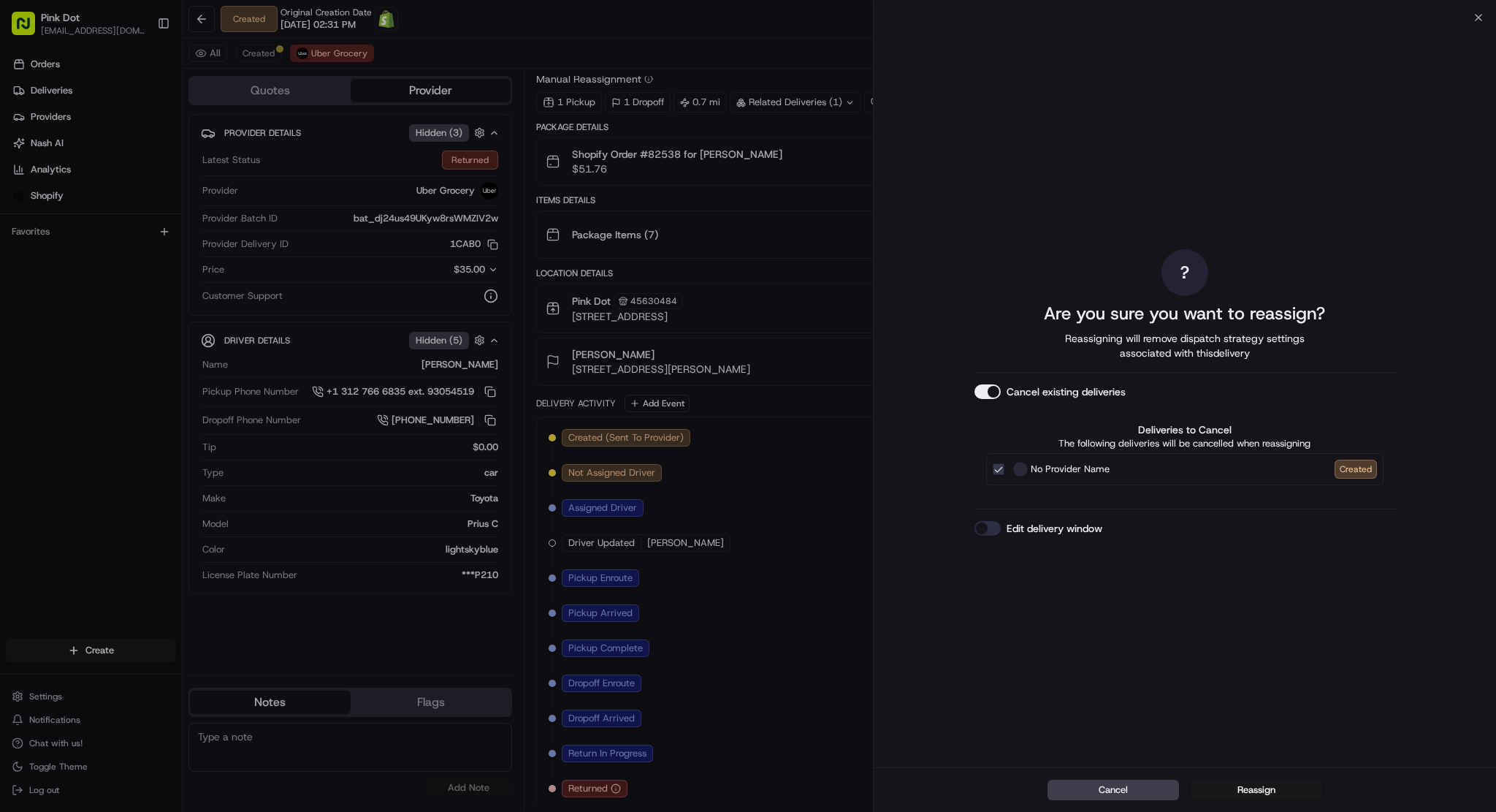
click at [981, 388] on button "Cancel existing deliveries" at bounding box center [988, 392] width 27 height 15
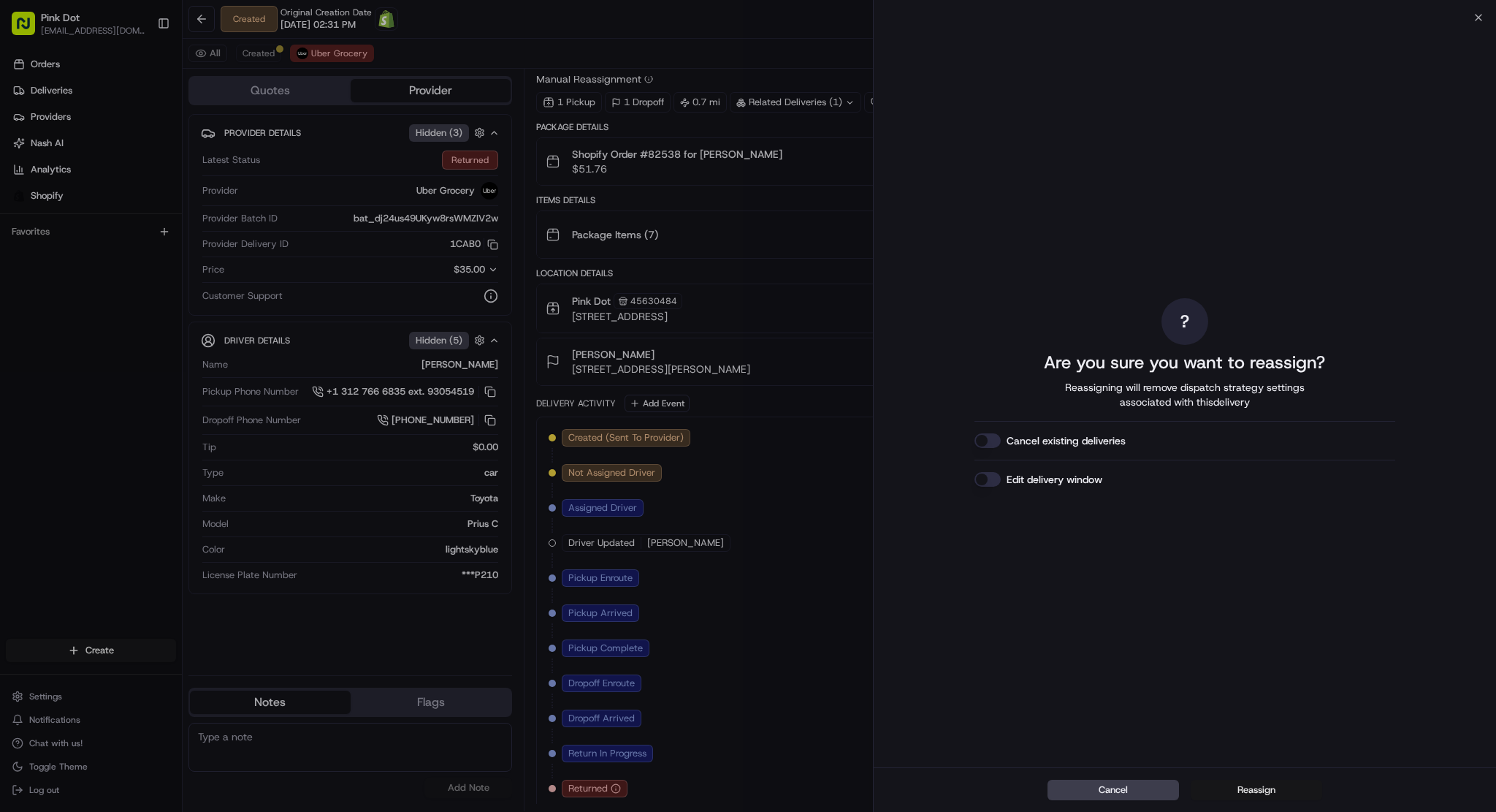
click at [1242, 791] on button "Reassign" at bounding box center [1257, 790] width 132 height 21
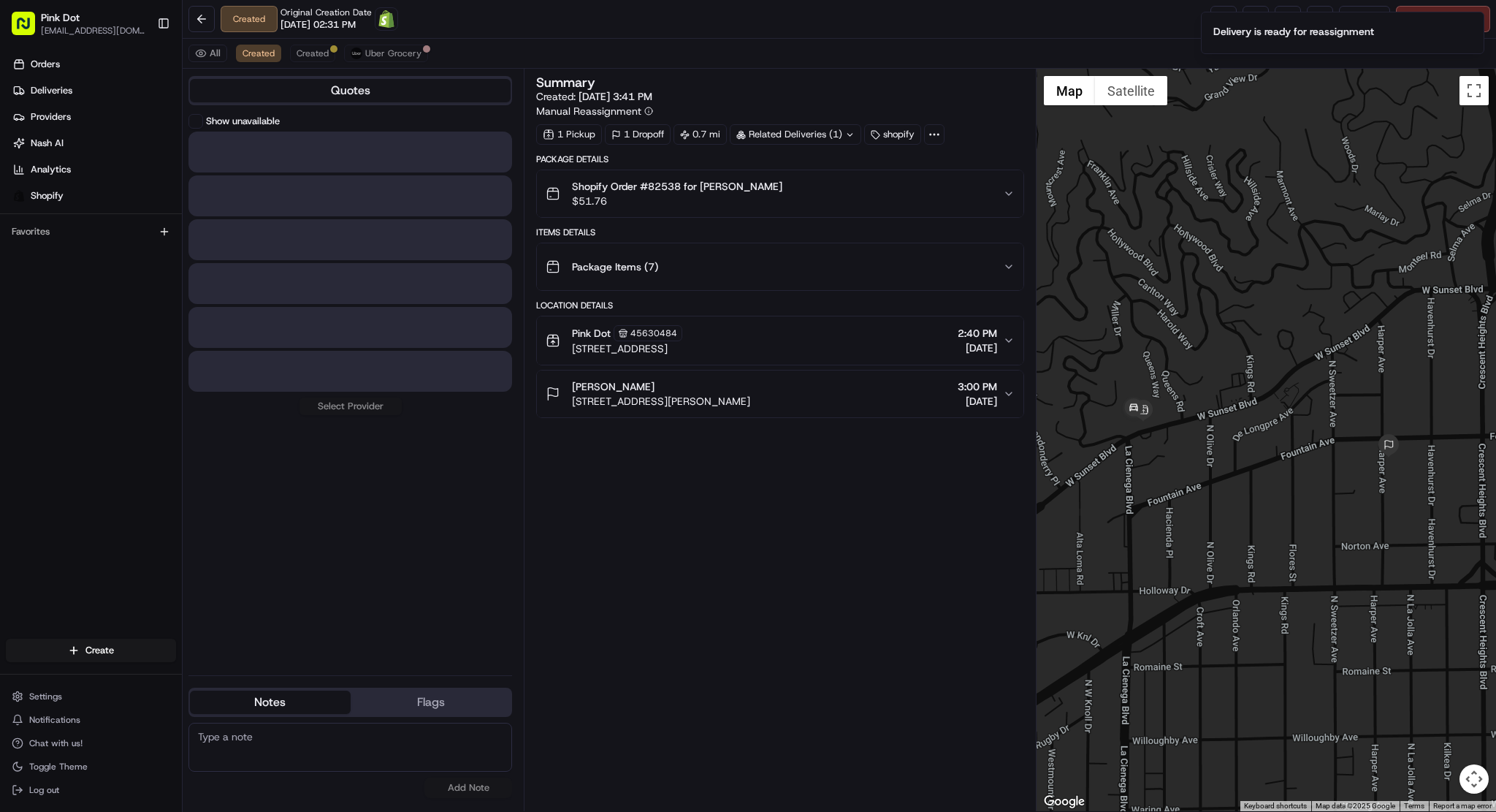
scroll to position [0, 0]
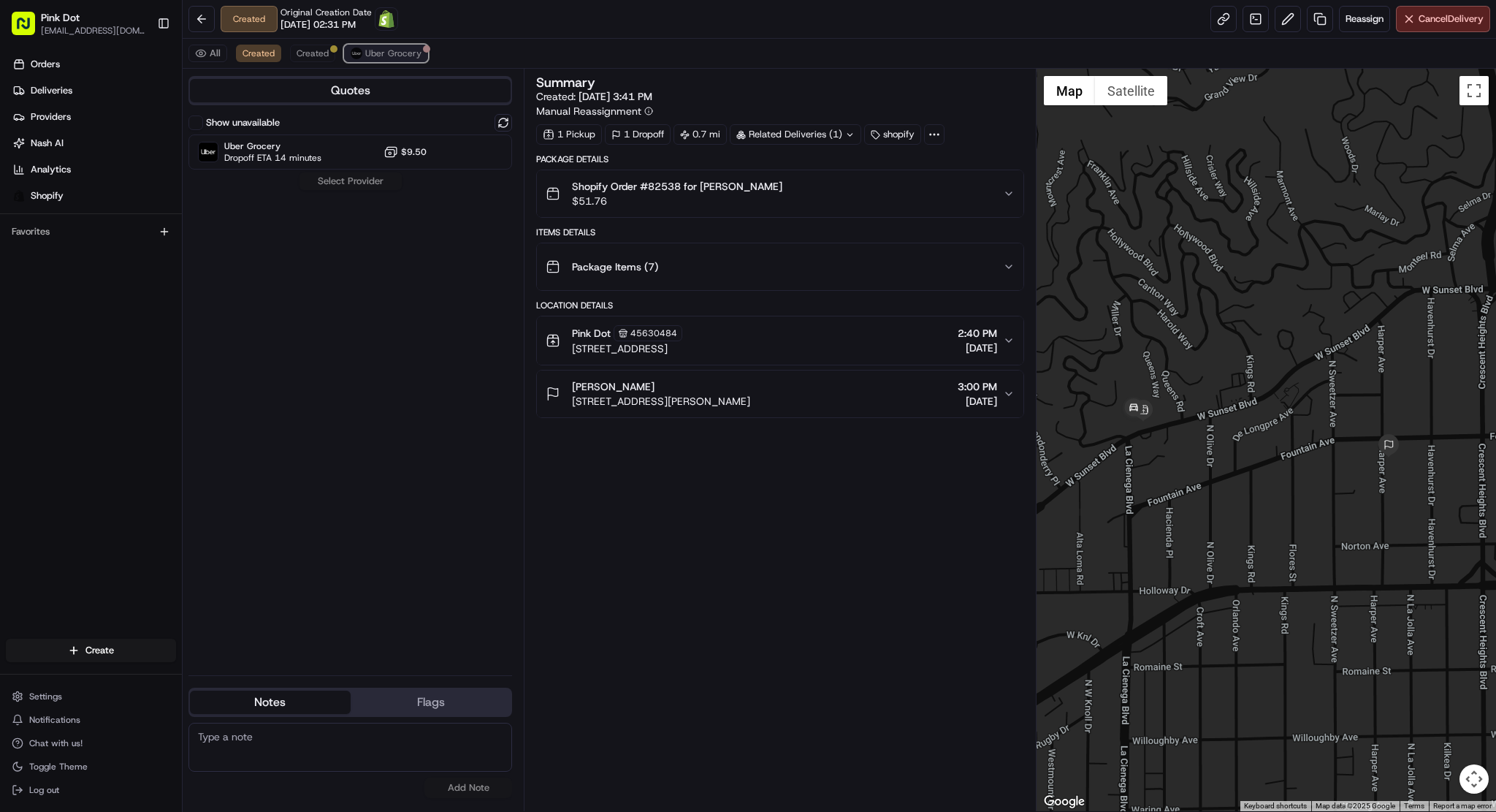
click at [366, 48] on span "Uber Grocery" at bounding box center [393, 54] width 56 height 12
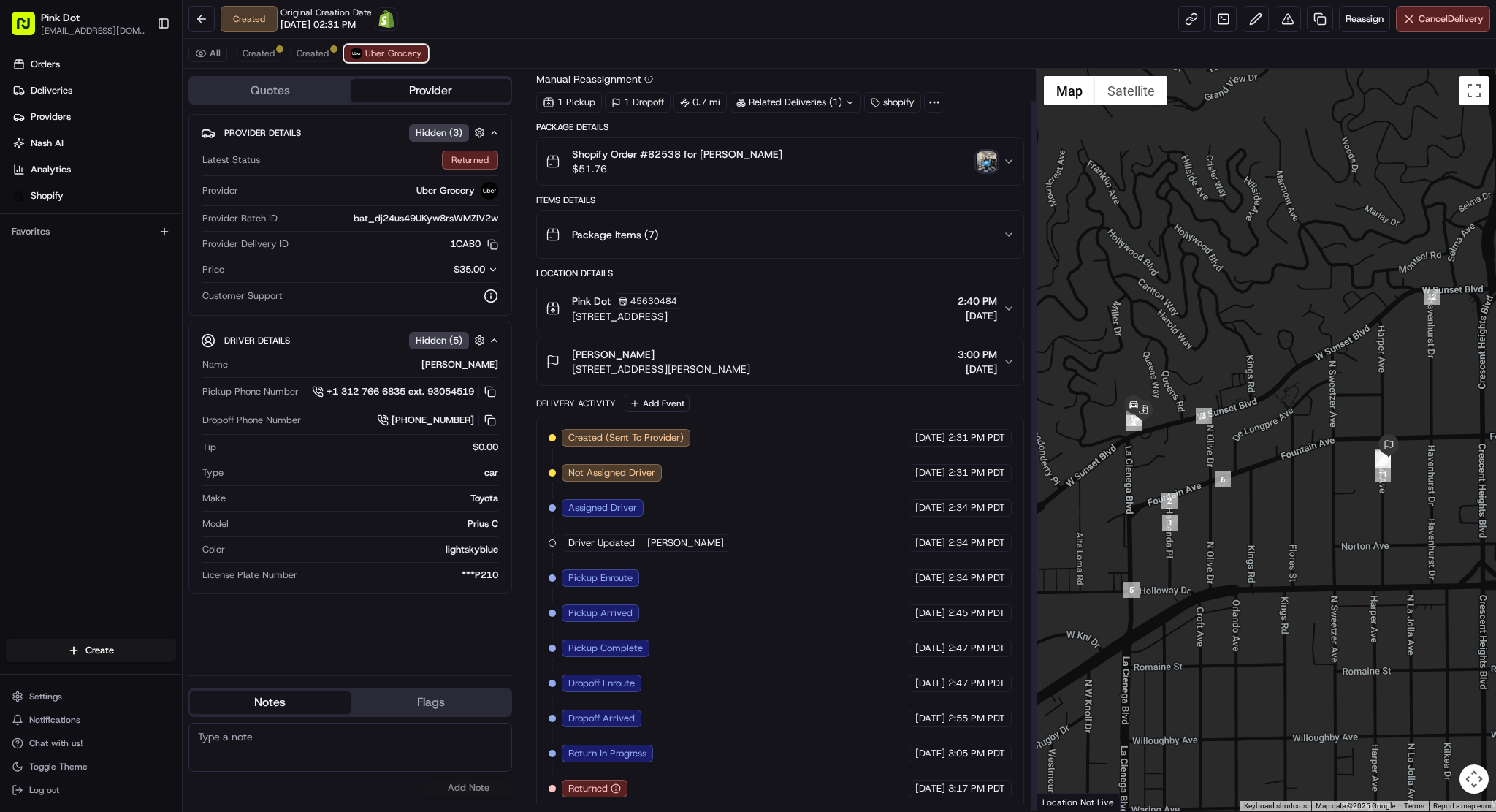
scroll to position [32, 0]
click at [99, 60] on link "Orders" at bounding box center [94, 64] width 176 height 24
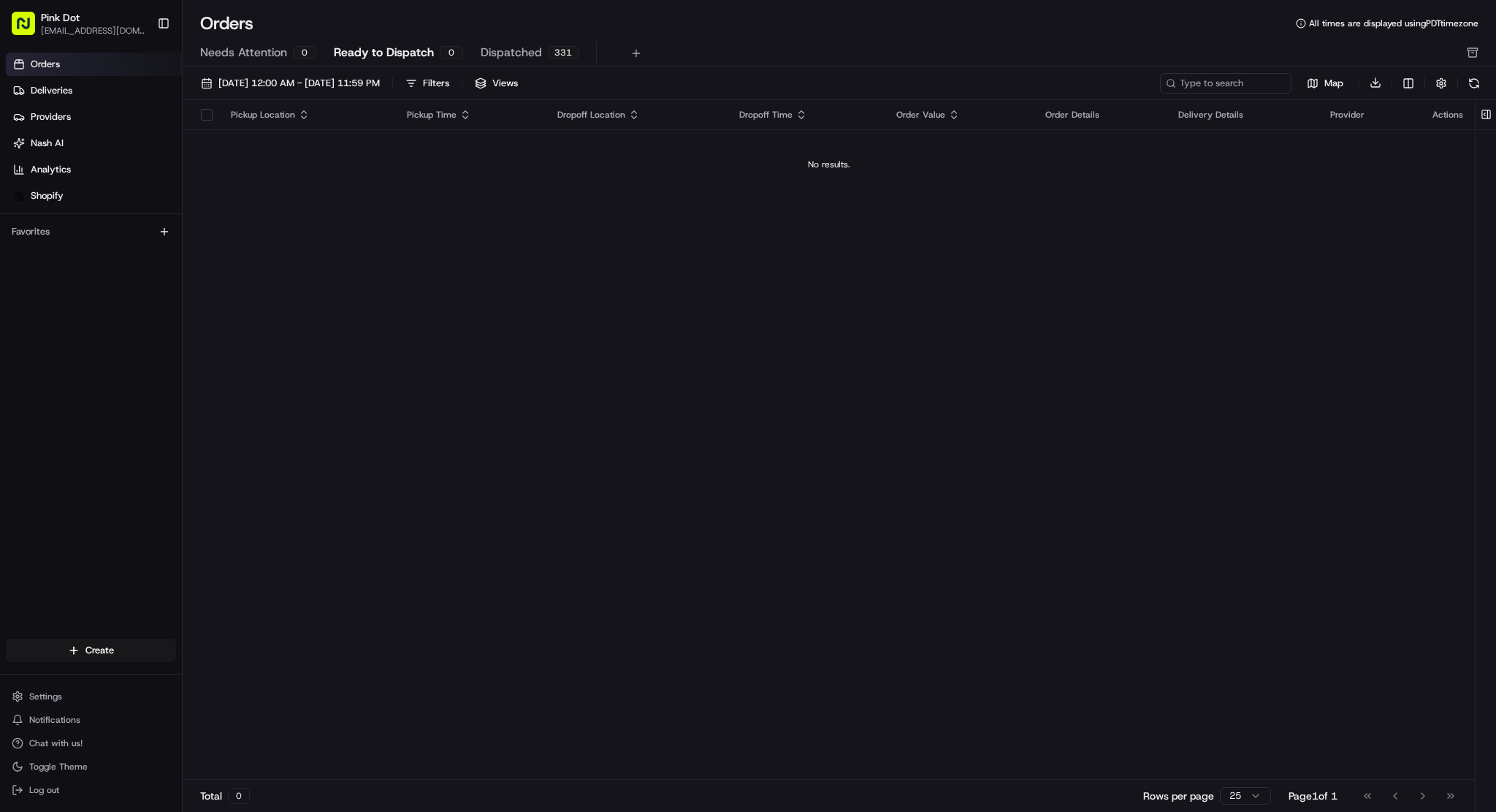
click at [99, 67] on link "Orders" at bounding box center [94, 64] width 176 height 24
click at [66, 88] on span "Deliveries" at bounding box center [52, 91] width 42 height 13
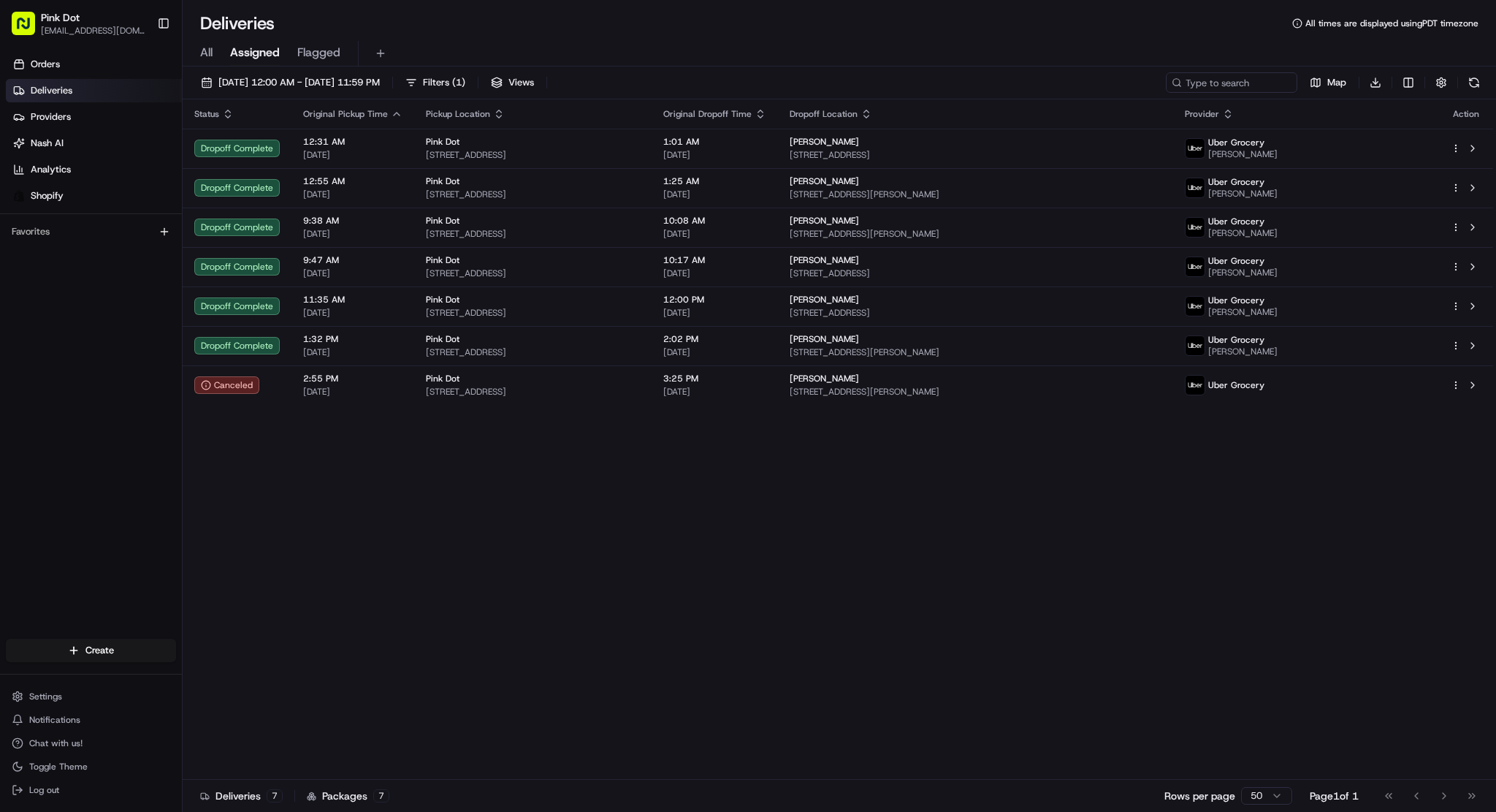
click at [205, 47] on span "All" at bounding box center [206, 53] width 13 height 18
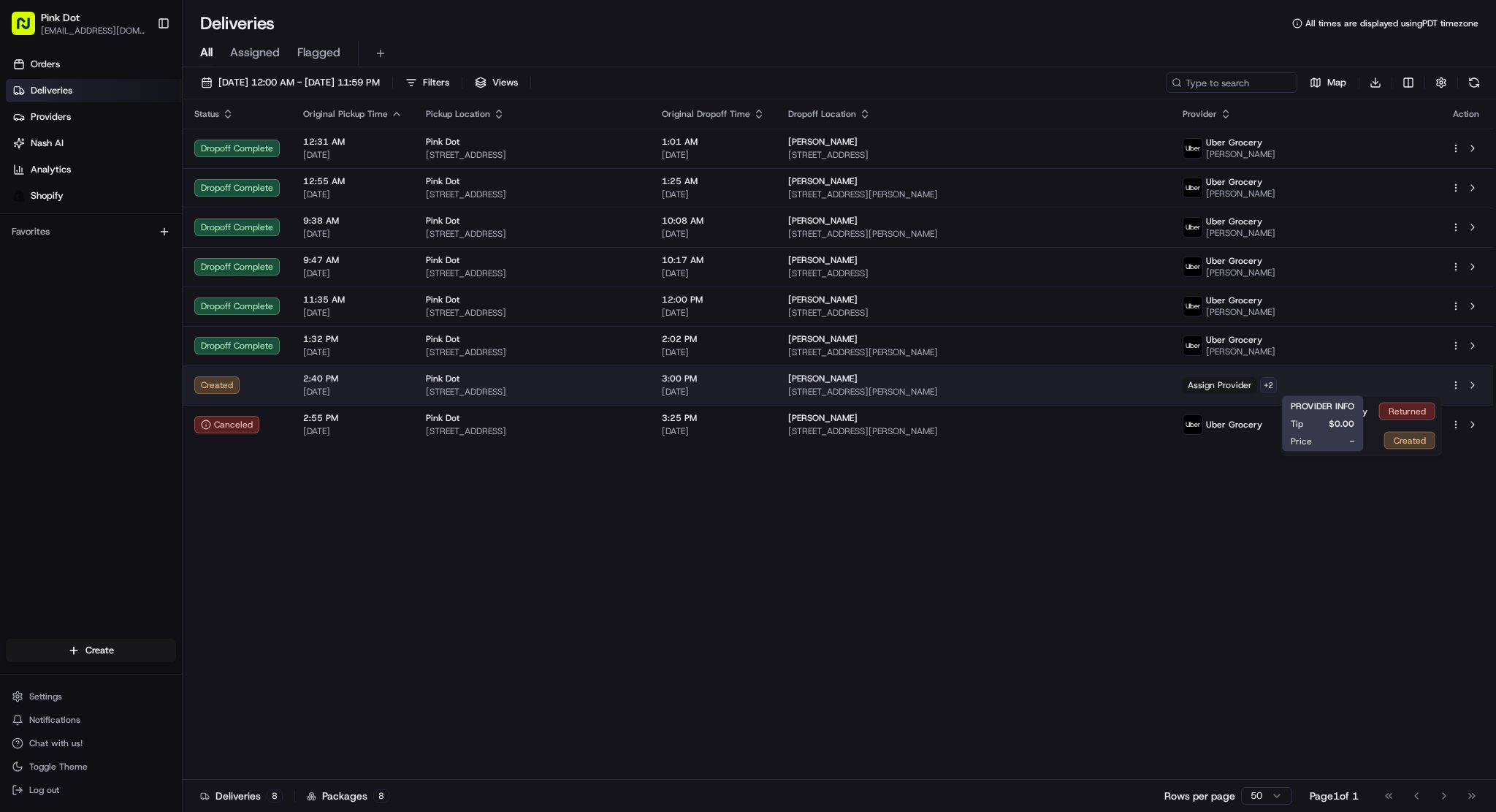
click at [1362, 379] on html "Pink Dot davidk@pinkdot.com Toggle Sidebar Orders Deliveries Providers Nash AI …" at bounding box center [748, 406] width 1496 height 812
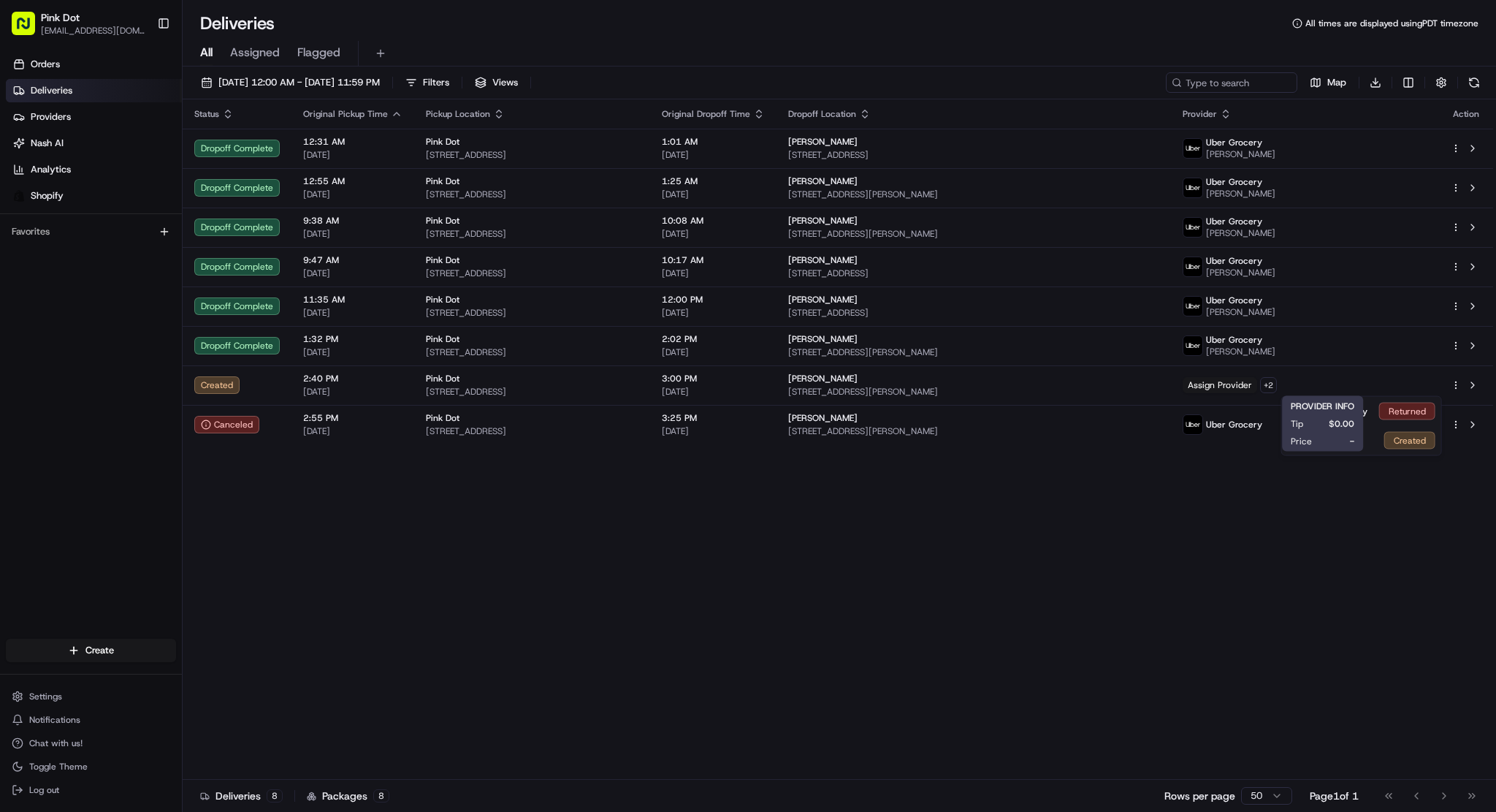
drag, startPoint x: 1416, startPoint y: 501, endPoint x: 1435, endPoint y: 458, distance: 47.0
click at [1417, 501] on html "Pink Dot davidk@pinkdot.com Toggle Sidebar Orders Deliveries Providers Nash AI …" at bounding box center [748, 406] width 1496 height 812
click at [66, 735] on button "Chat with us!" at bounding box center [91, 743] width 170 height 21
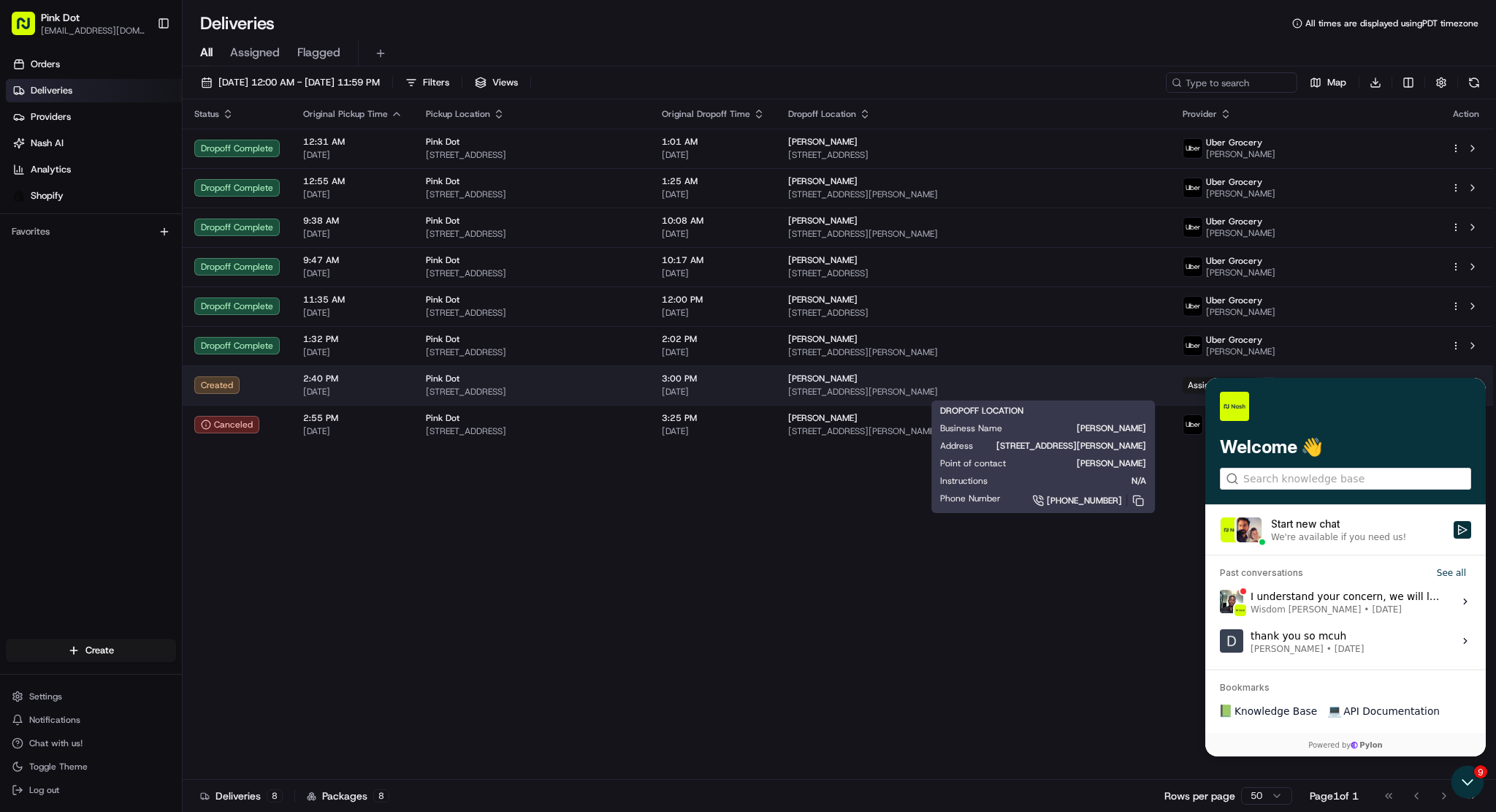
click at [858, 382] on span "Sally Champlin" at bounding box center [823, 378] width 69 height 12
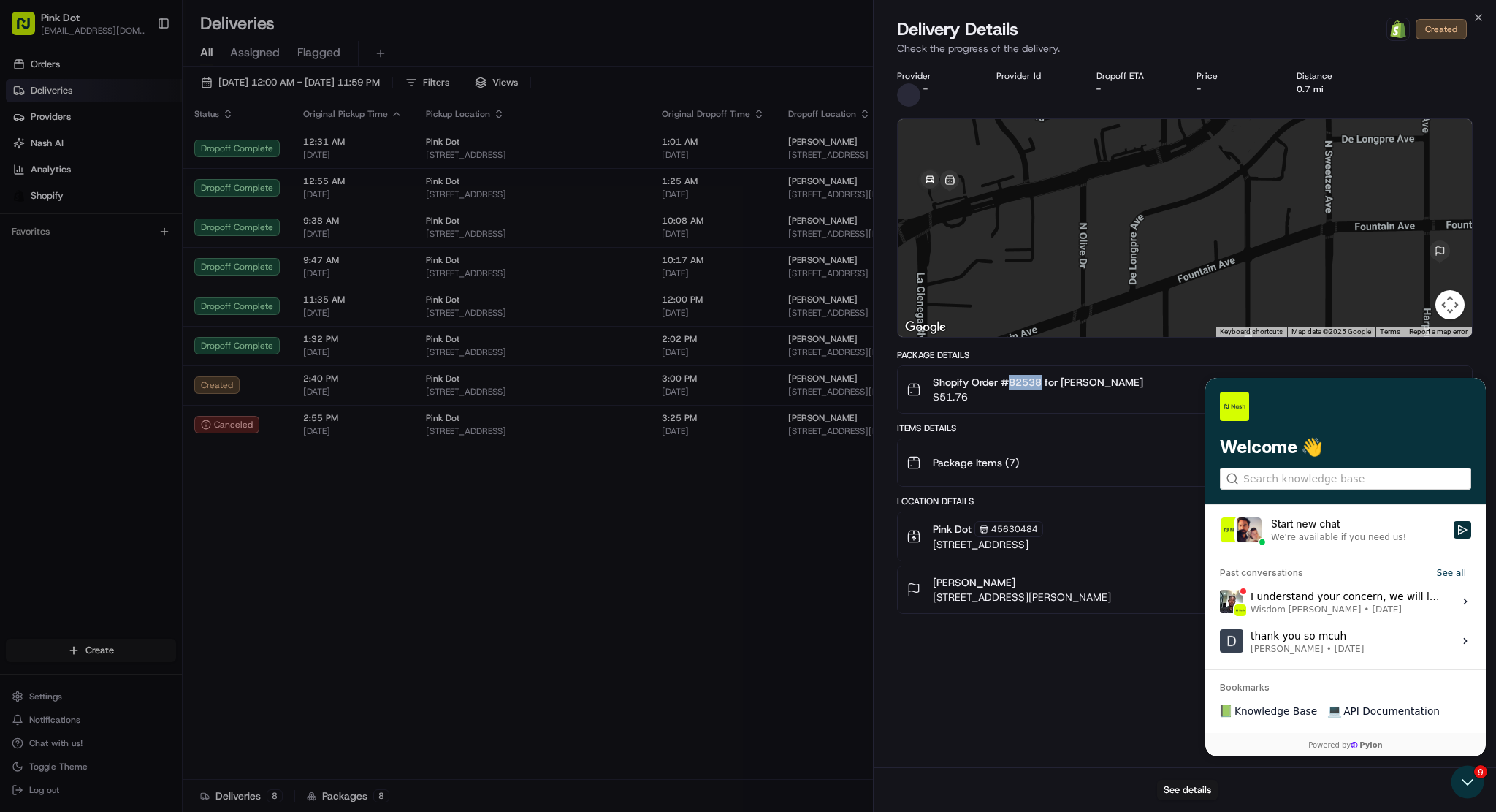
drag, startPoint x: 1042, startPoint y: 379, endPoint x: 1007, endPoint y: 385, distance: 35.5
click at [1007, 385] on span "Shopify Order #82538 for Sally Champlin" at bounding box center [1038, 382] width 211 height 15
copy span "82538"
click at [1377, 529] on div "Pink Dot 45630484 8495 Sunset Blvd, West Hollywood, CA 90069, US 2:40 PM 08/20/…" at bounding box center [1179, 537] width 545 height 31
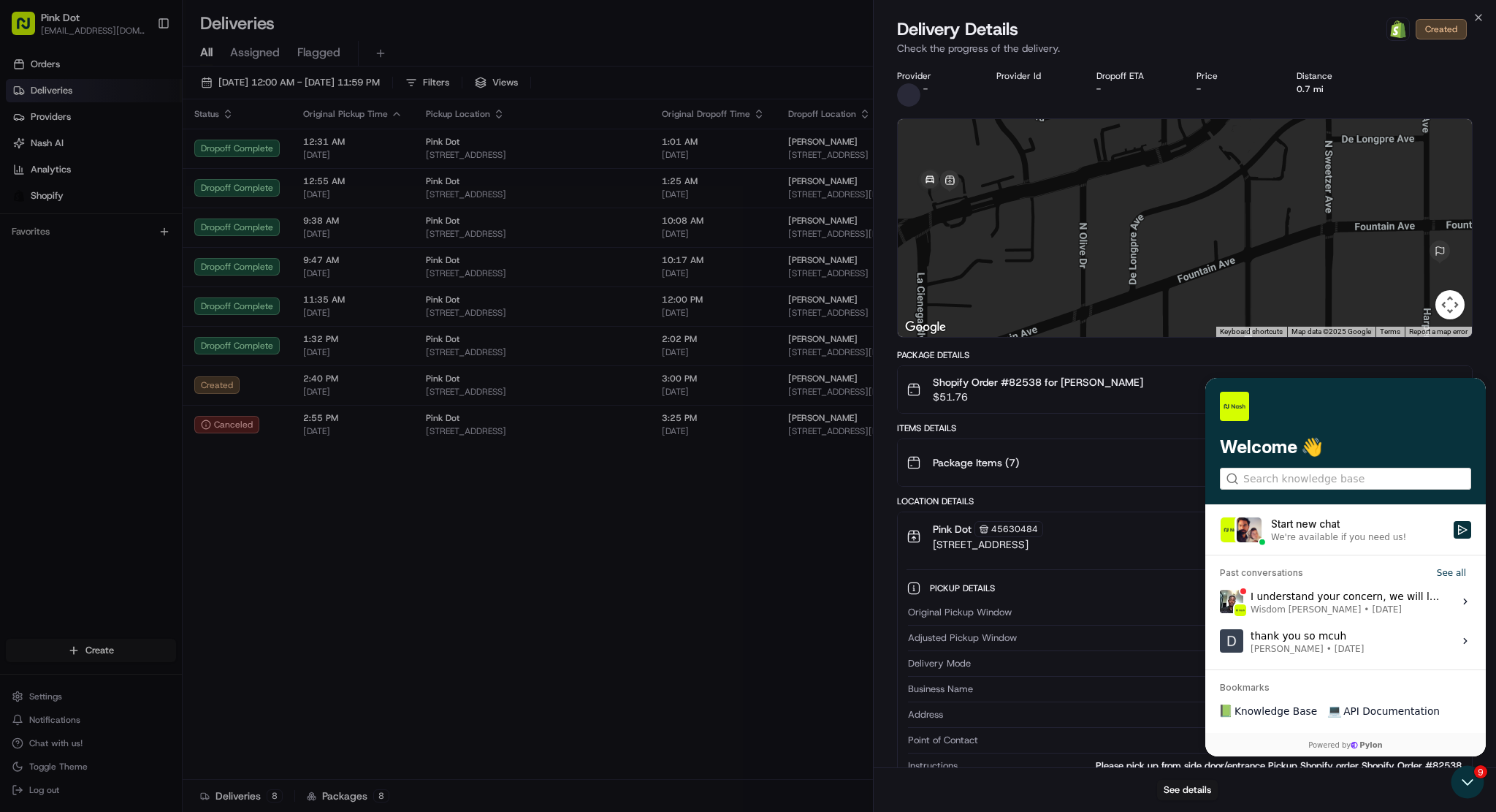
click at [1331, 523] on div "Pink Dot 45630484 8495 Sunset Blvd, West Hollywood, CA 90069, US 2:40 PM 08/20/…" at bounding box center [1179, 537] width 545 height 31
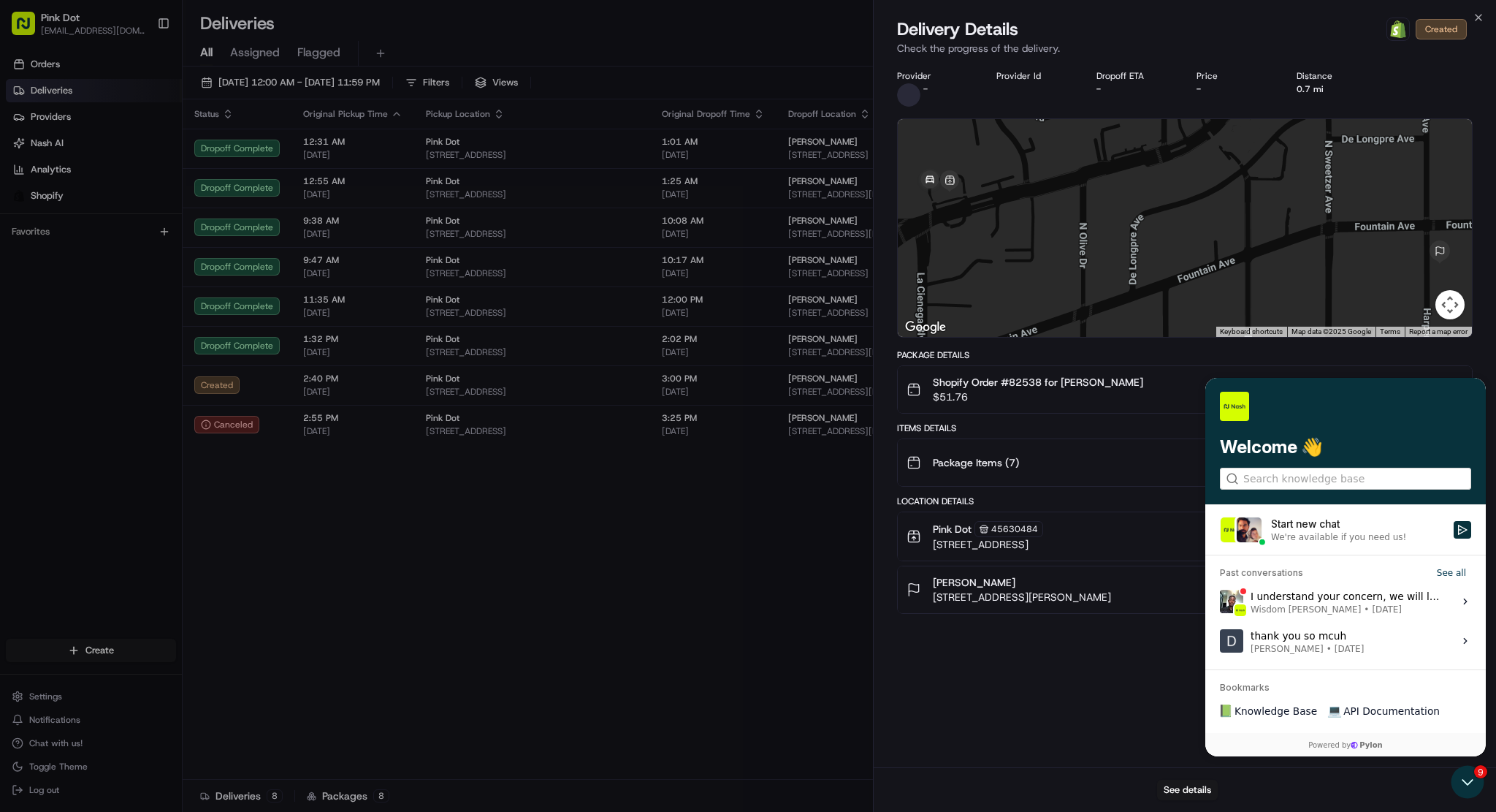
click at [1338, 532] on div "Pink Dot 45630484 8495 Sunset Blvd, West Hollywood, CA 90069, US 2:40 PM 08/20/…" at bounding box center [1179, 537] width 545 height 31
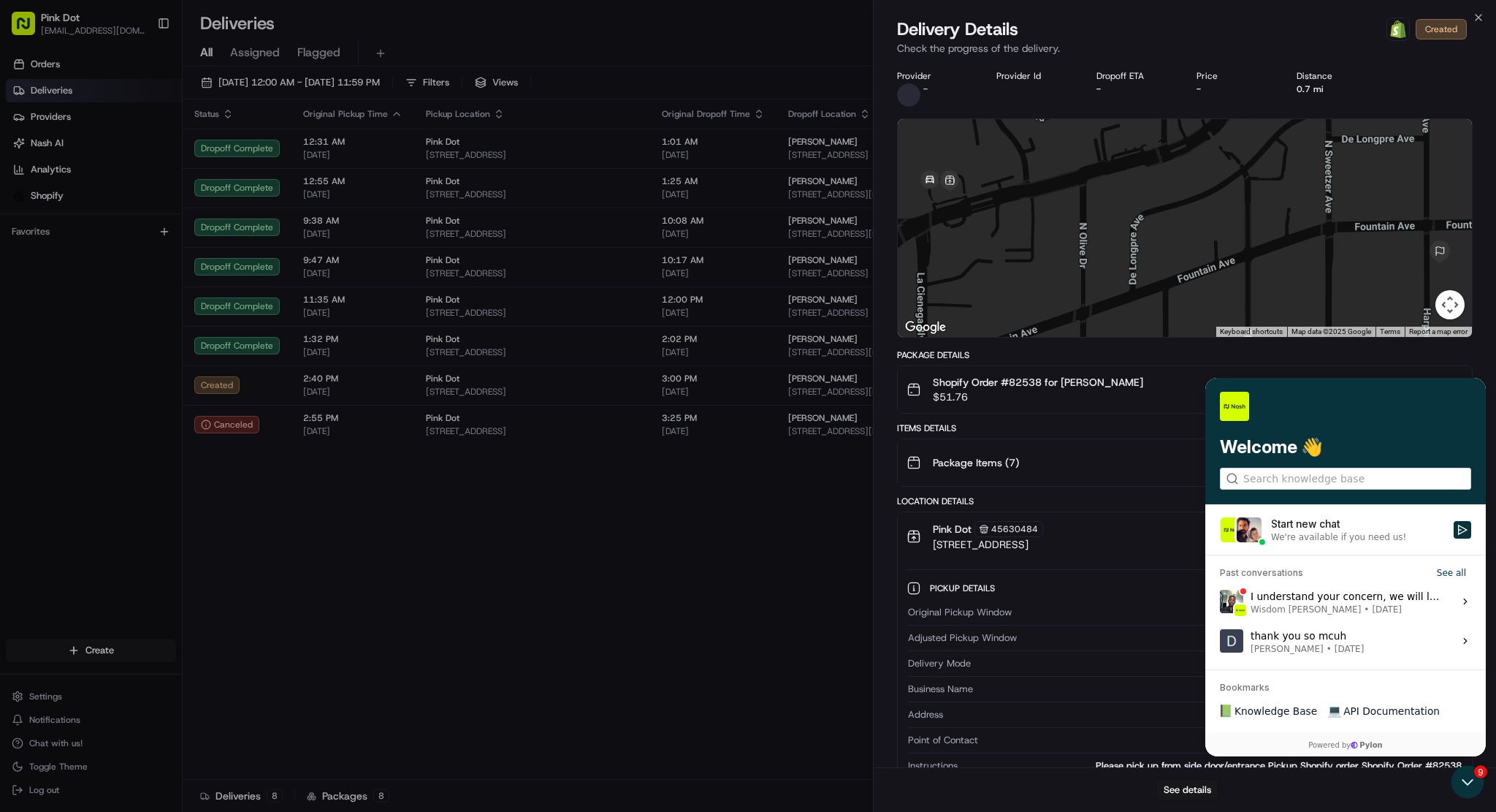
click at [1482, 529] on div "Provider - Provider Id Dropoff ETA - Price - Distance 0.7 mi ← Move left → Move…" at bounding box center [1185, 475] width 623 height 827
click at [1423, 518] on button "Pink Dot 45630484 8495 Sunset Blvd, West Hollywood, CA 90069, US 2:40 PM 08/20/…" at bounding box center [1185, 536] width 574 height 48
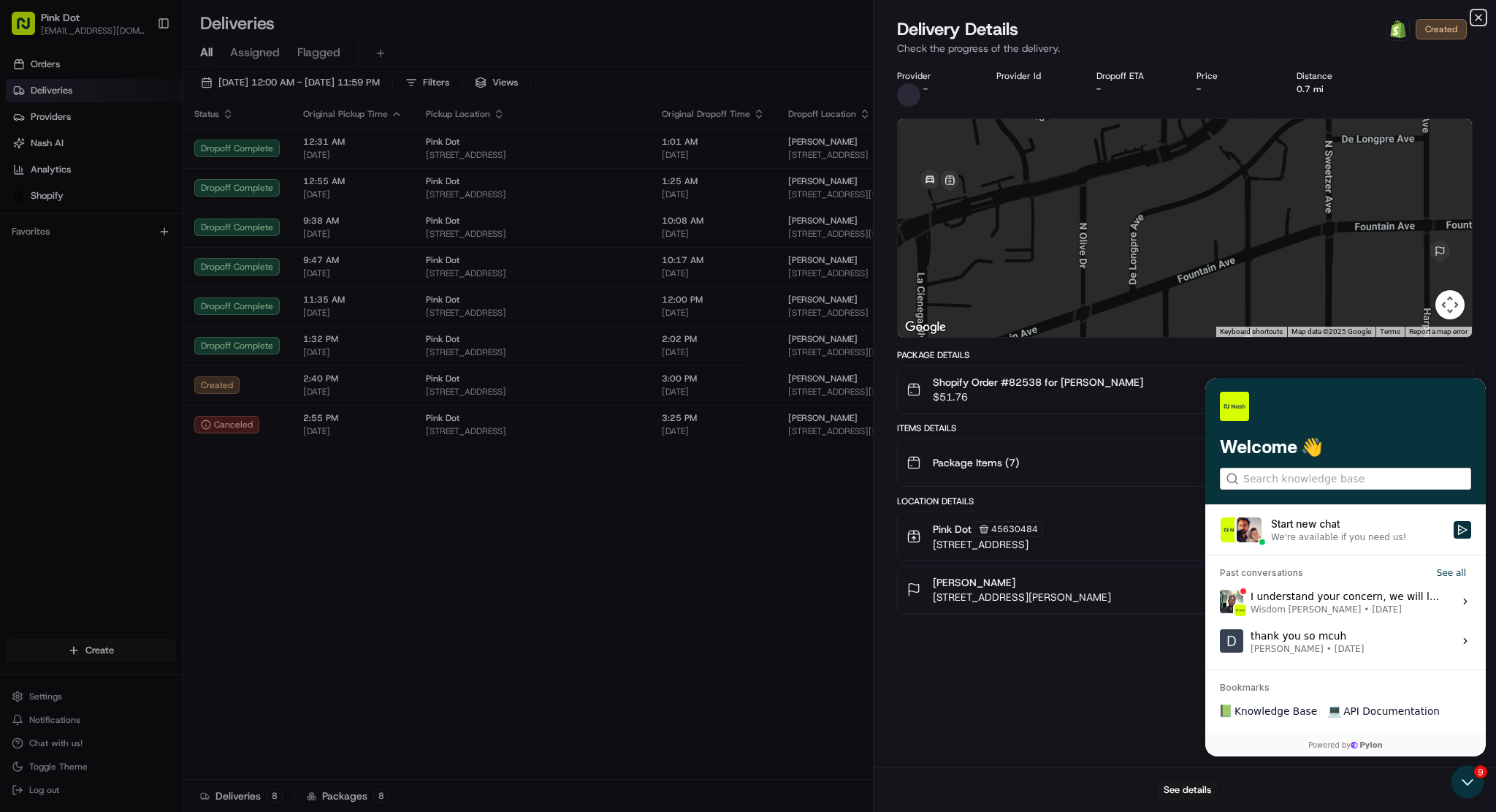
click at [1479, 12] on icon "button" at bounding box center [1479, 18] width 12 height 12
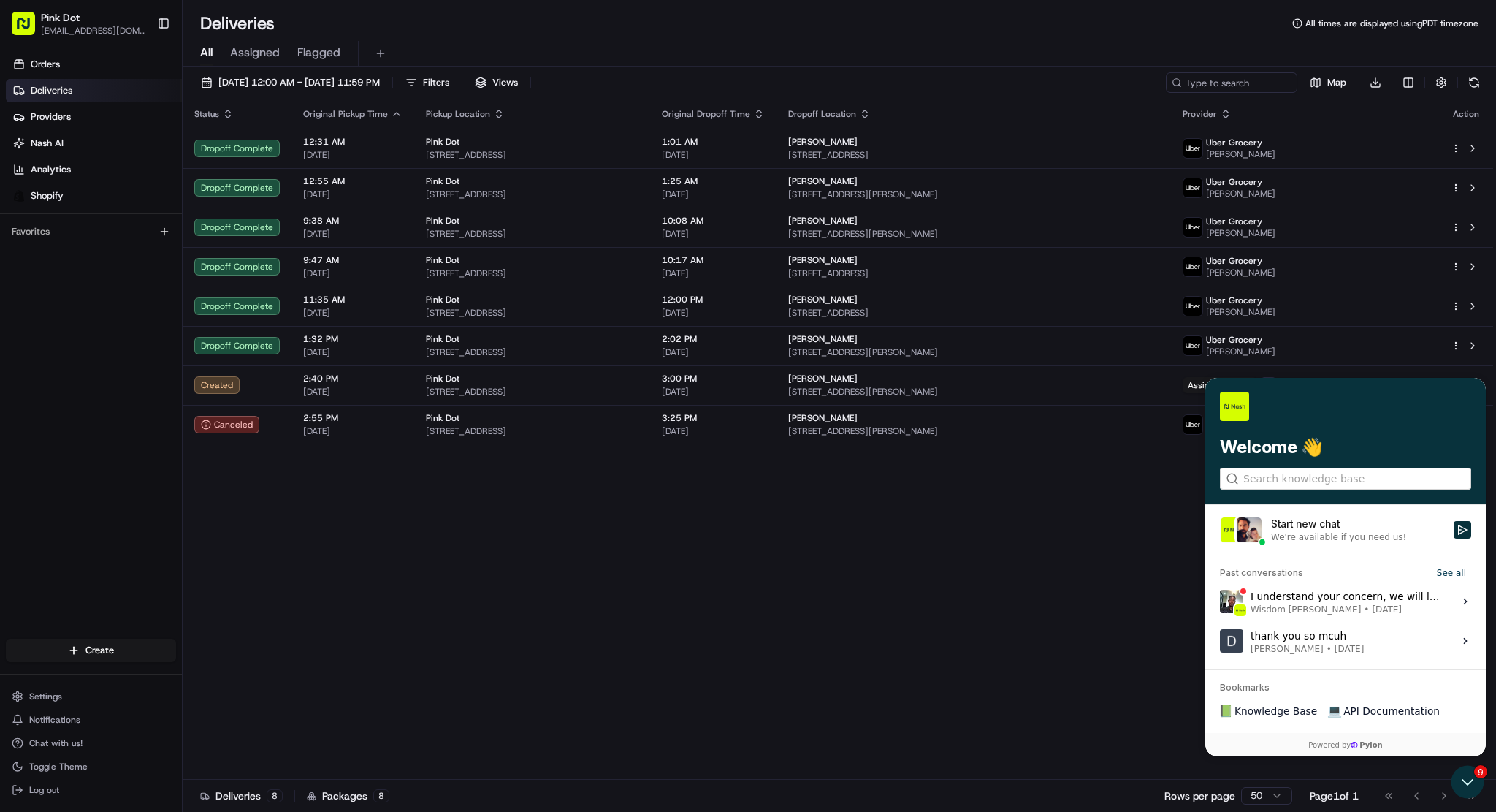
click at [1333, 532] on div "We're available if you need us!" at bounding box center [1339, 536] width 135 height 12
click at [1454, 532] on button "Start new chat We're available if you need us!" at bounding box center [1463, 529] width 18 height 18
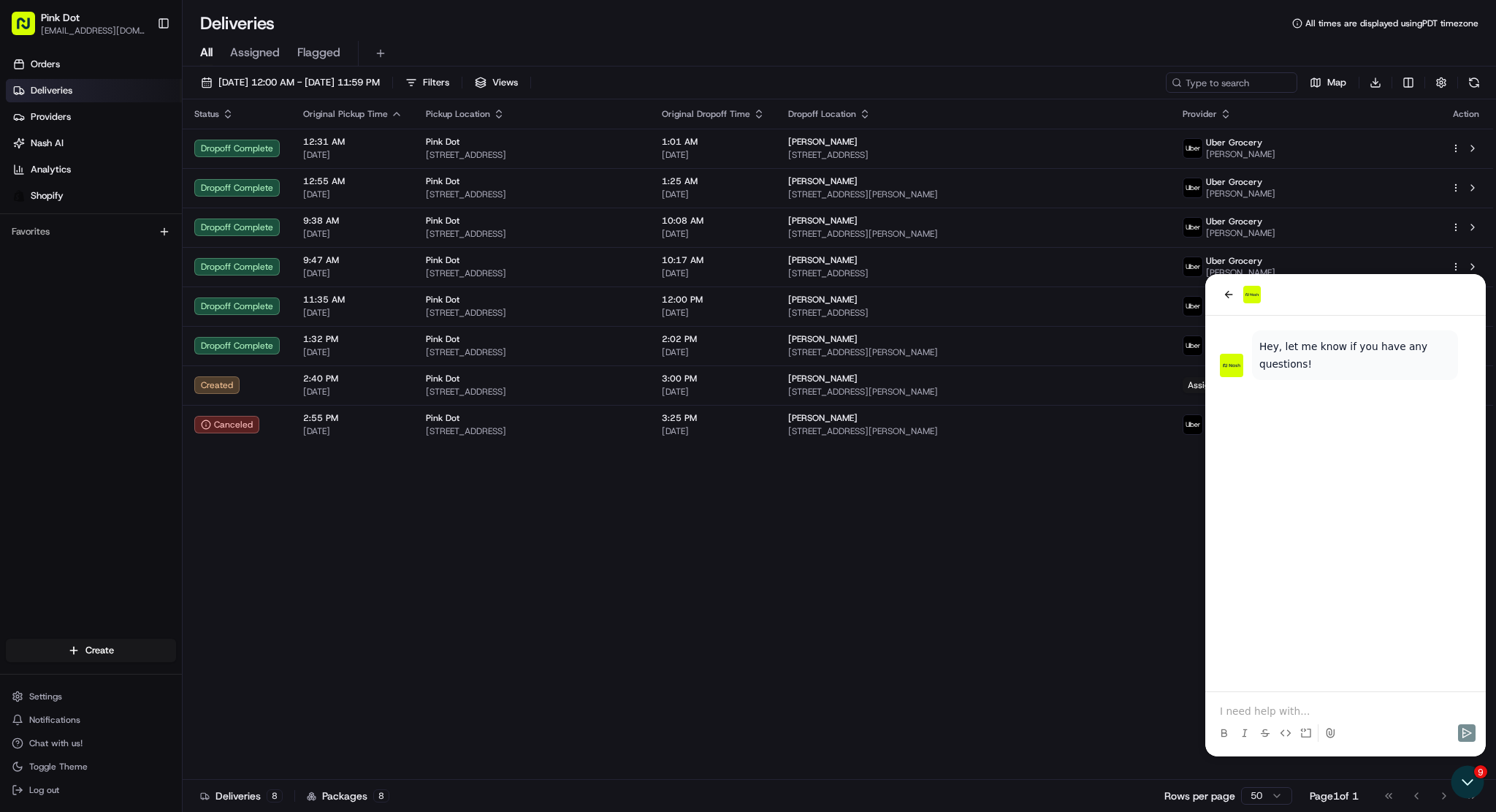
click at [1284, 706] on p at bounding box center [1345, 711] width 251 height 15
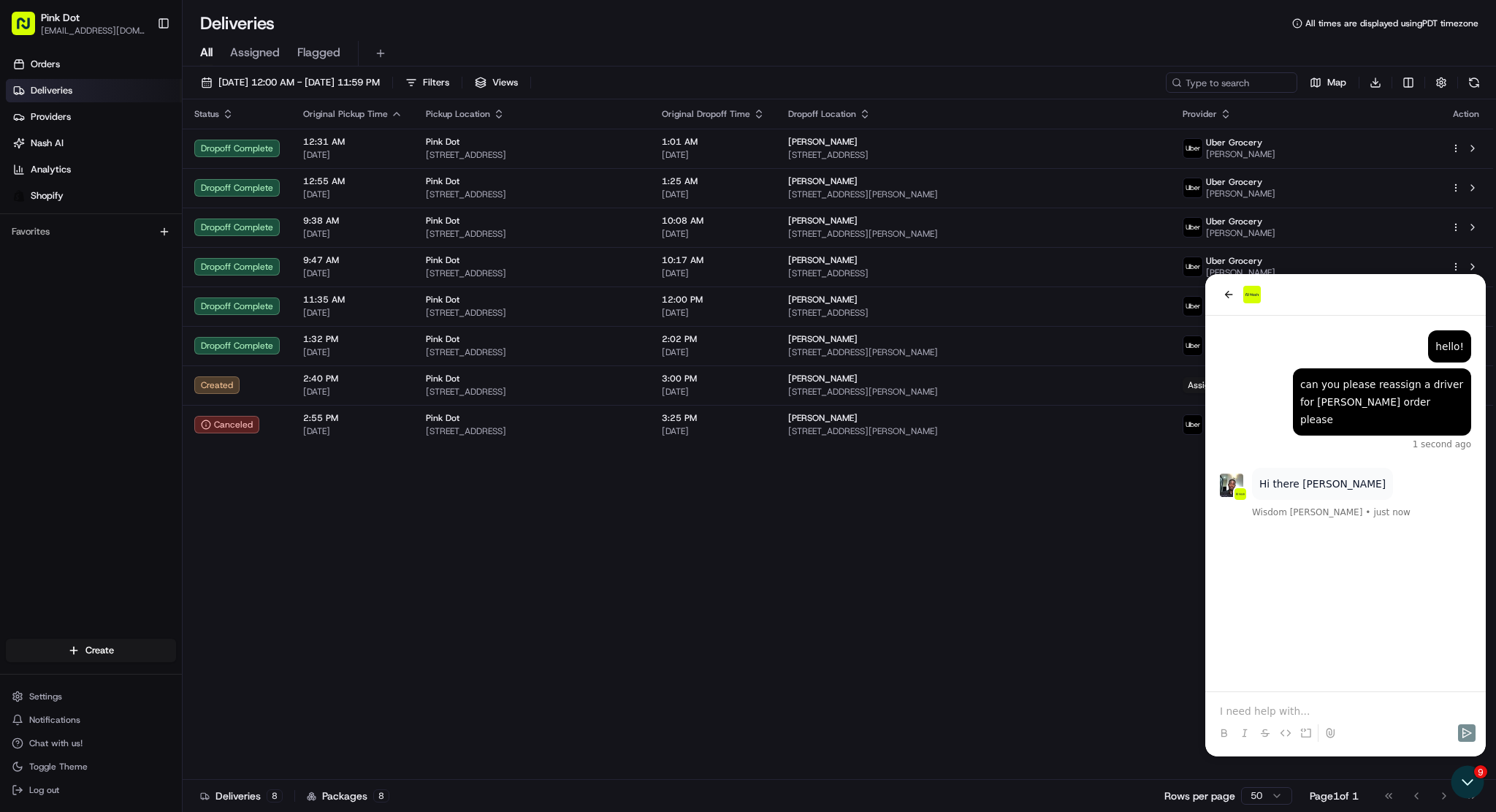
click at [1284, 706] on p at bounding box center [1345, 711] width 251 height 15
click at [1300, 702] on div at bounding box center [1345, 719] width 269 height 55
click at [1300, 703] on div at bounding box center [1345, 719] width 269 height 55
click at [1308, 706] on p at bounding box center [1345, 711] width 251 height 15
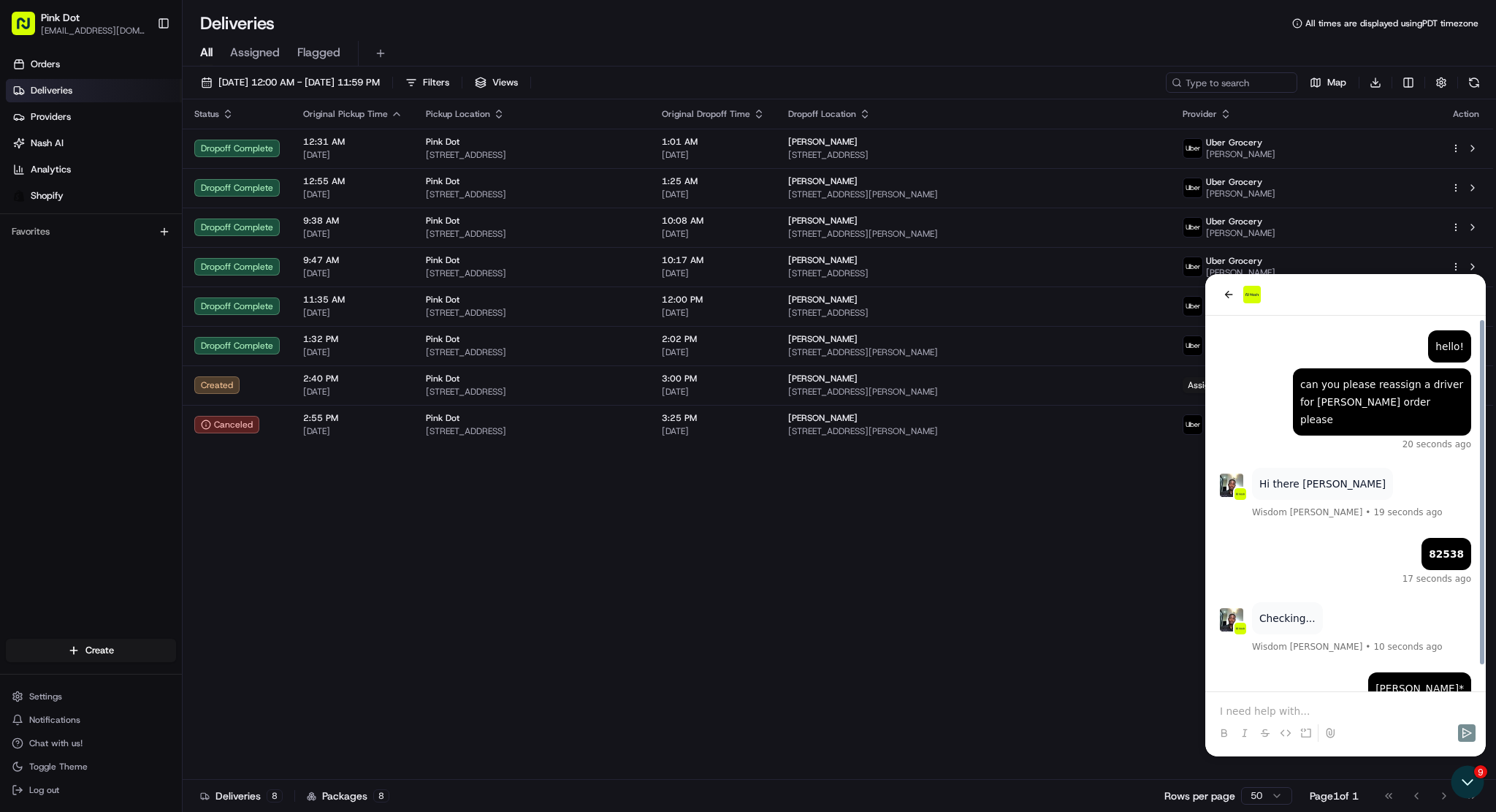
scroll to position [24, 0]
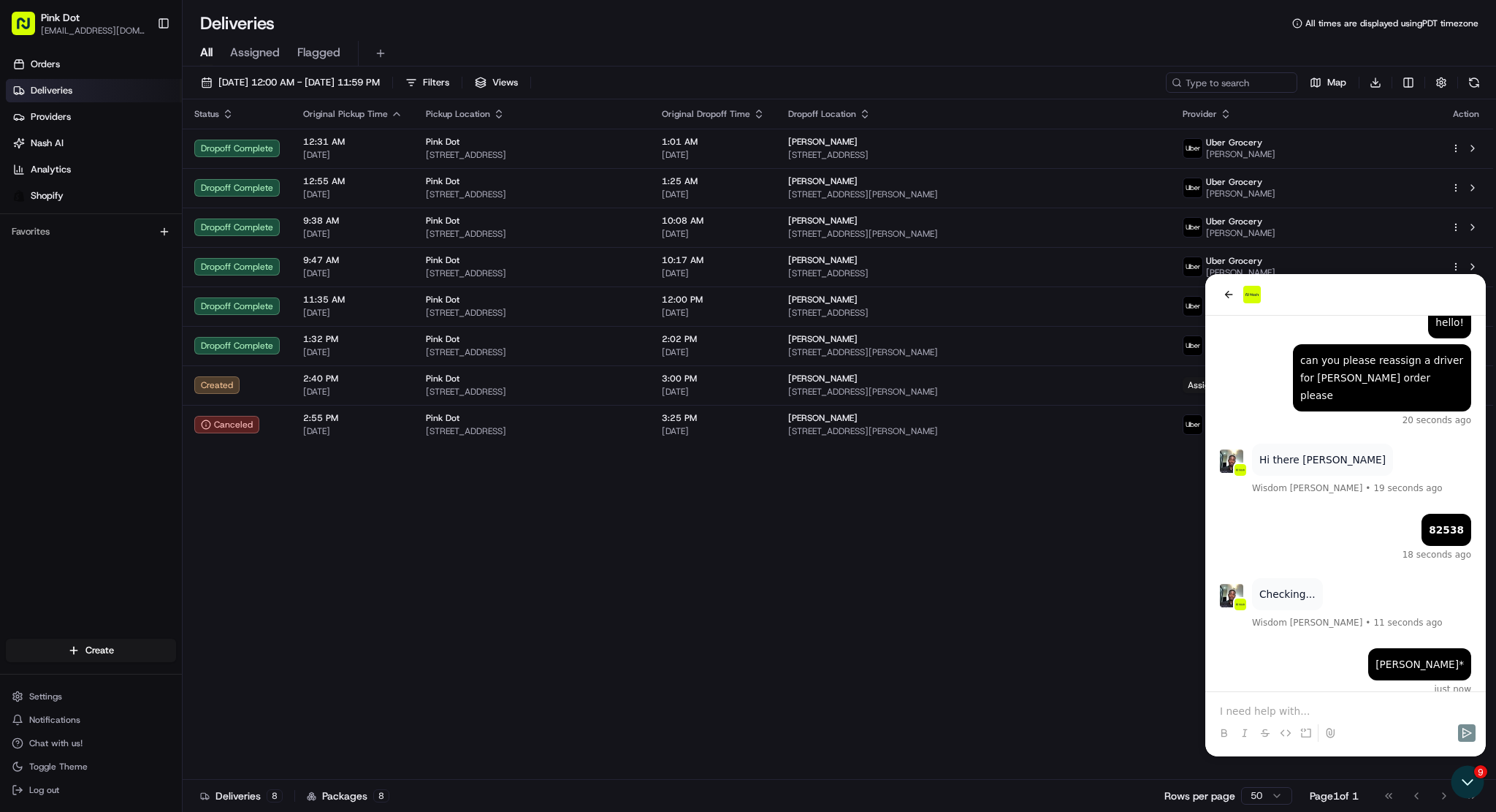
click at [1355, 716] on p at bounding box center [1345, 711] width 251 height 15
click at [1055, 594] on div "Status Original Pickup Time Pickup Location Original Dropoff Time Dropoff Locat…" at bounding box center [838, 439] width 1310 height 680
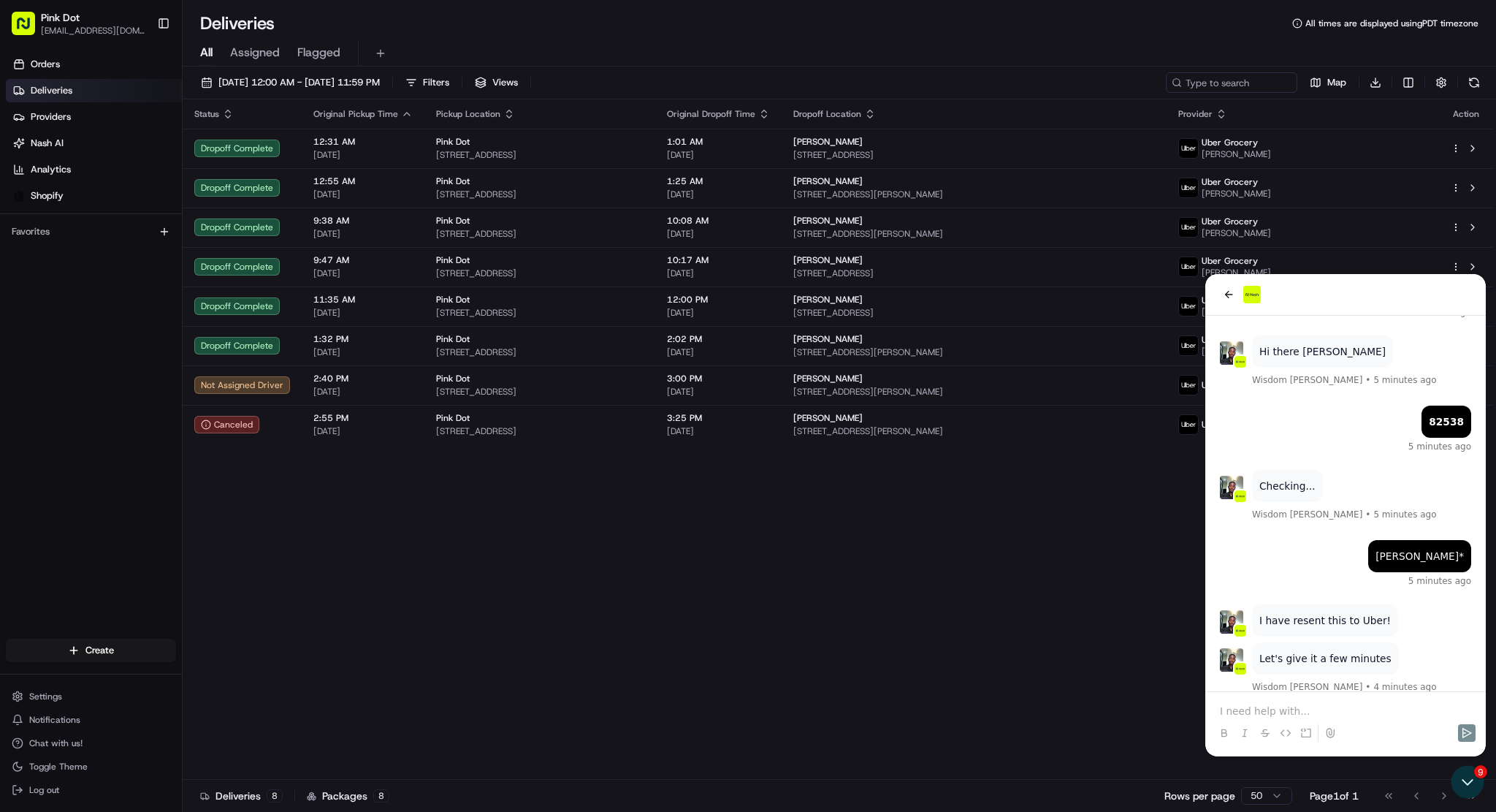
click at [1274, 706] on p at bounding box center [1345, 711] width 251 height 15
